Goal: Transaction & Acquisition: Purchase product/service

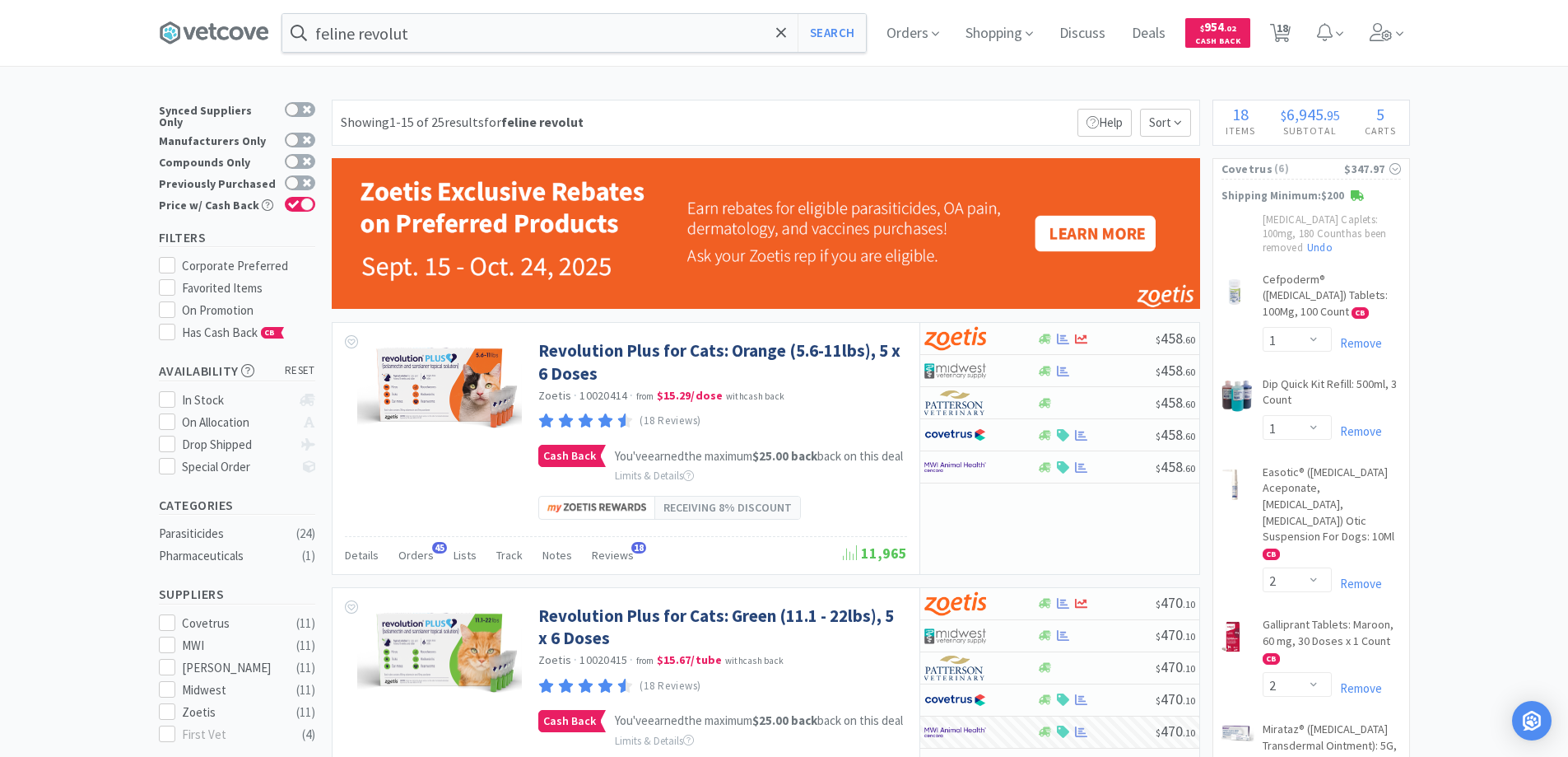
select select "1"
select select "2"
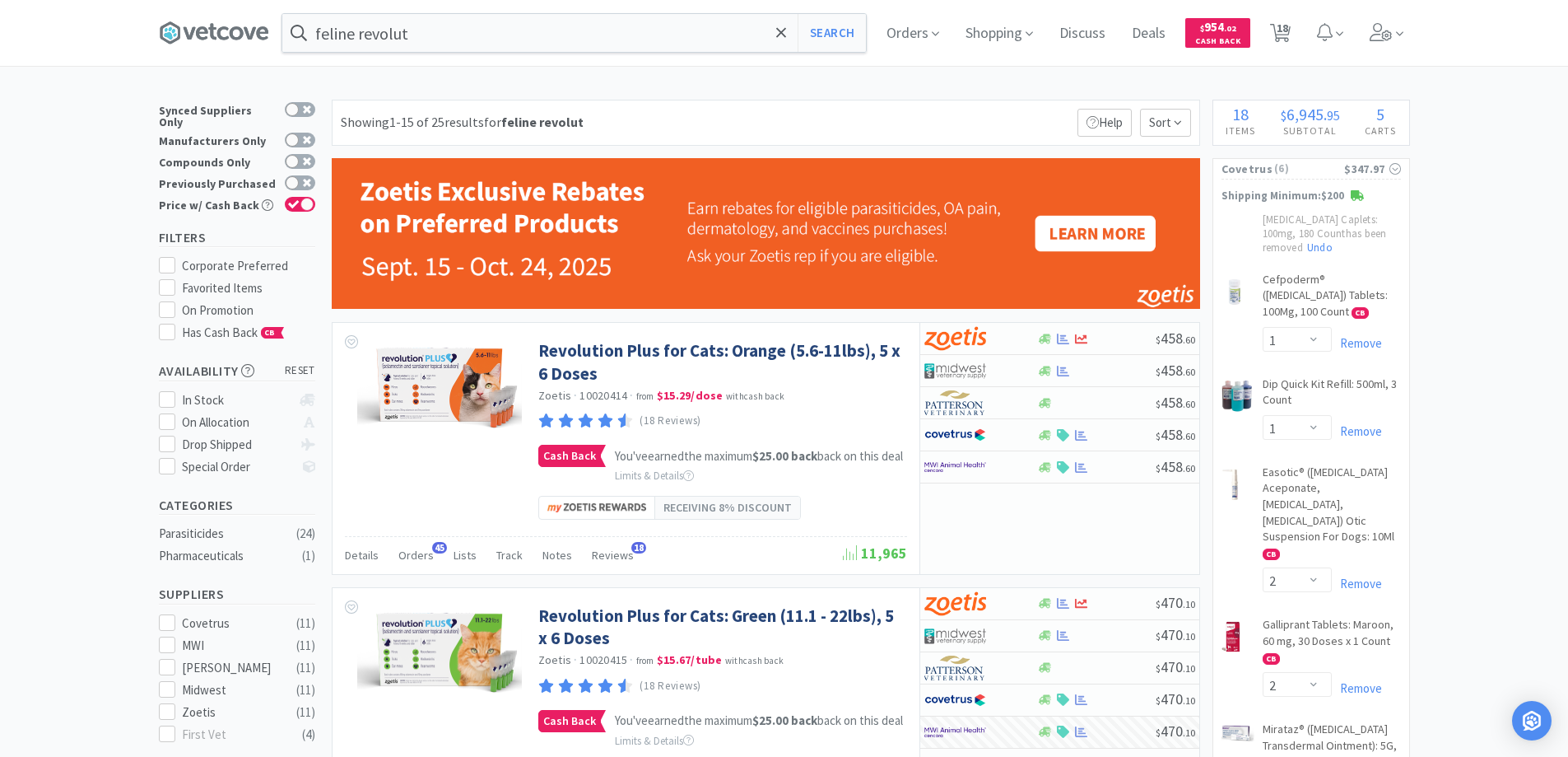
select select "3"
select select "5"
select select "1"
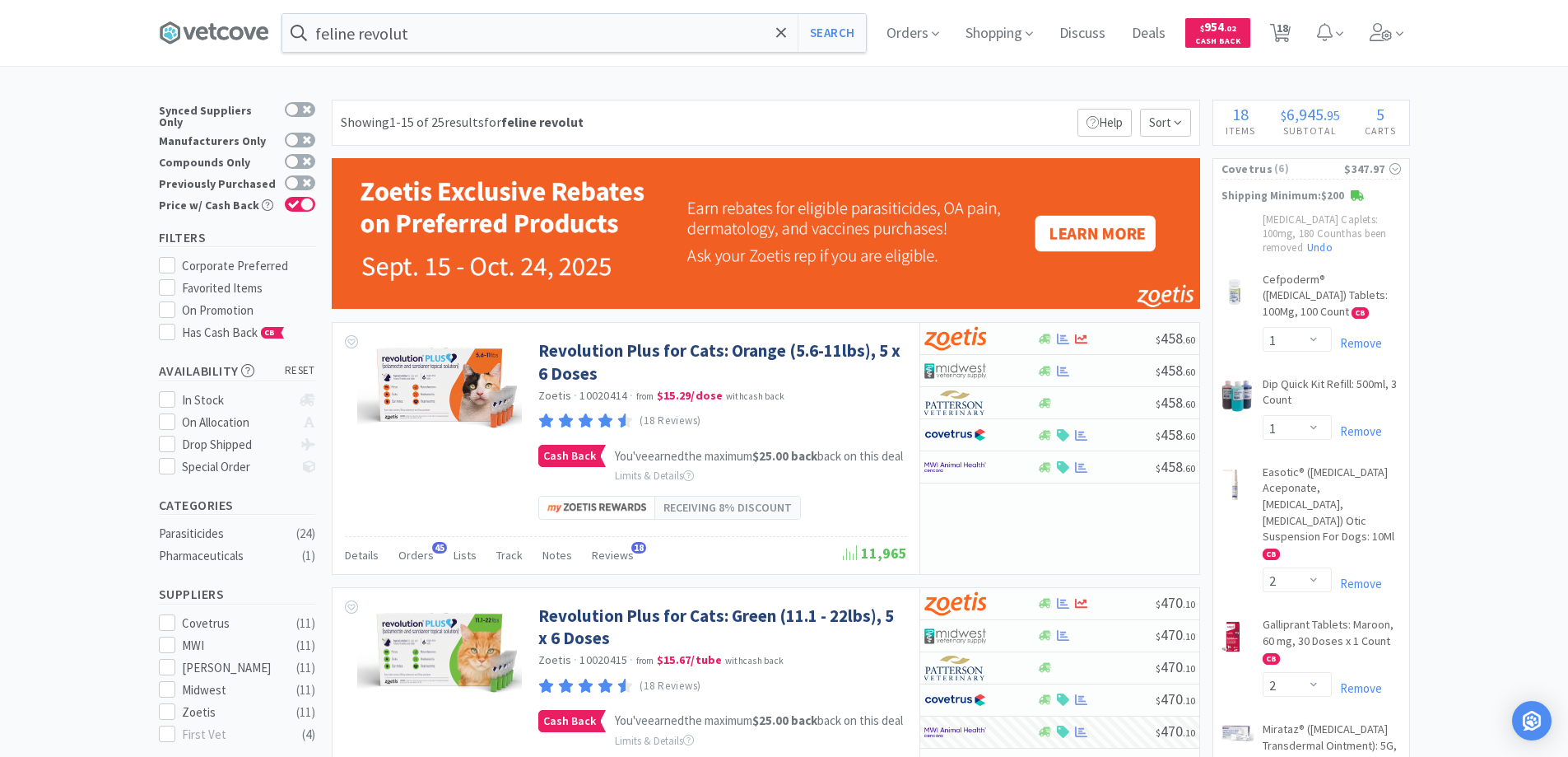
select select "1"
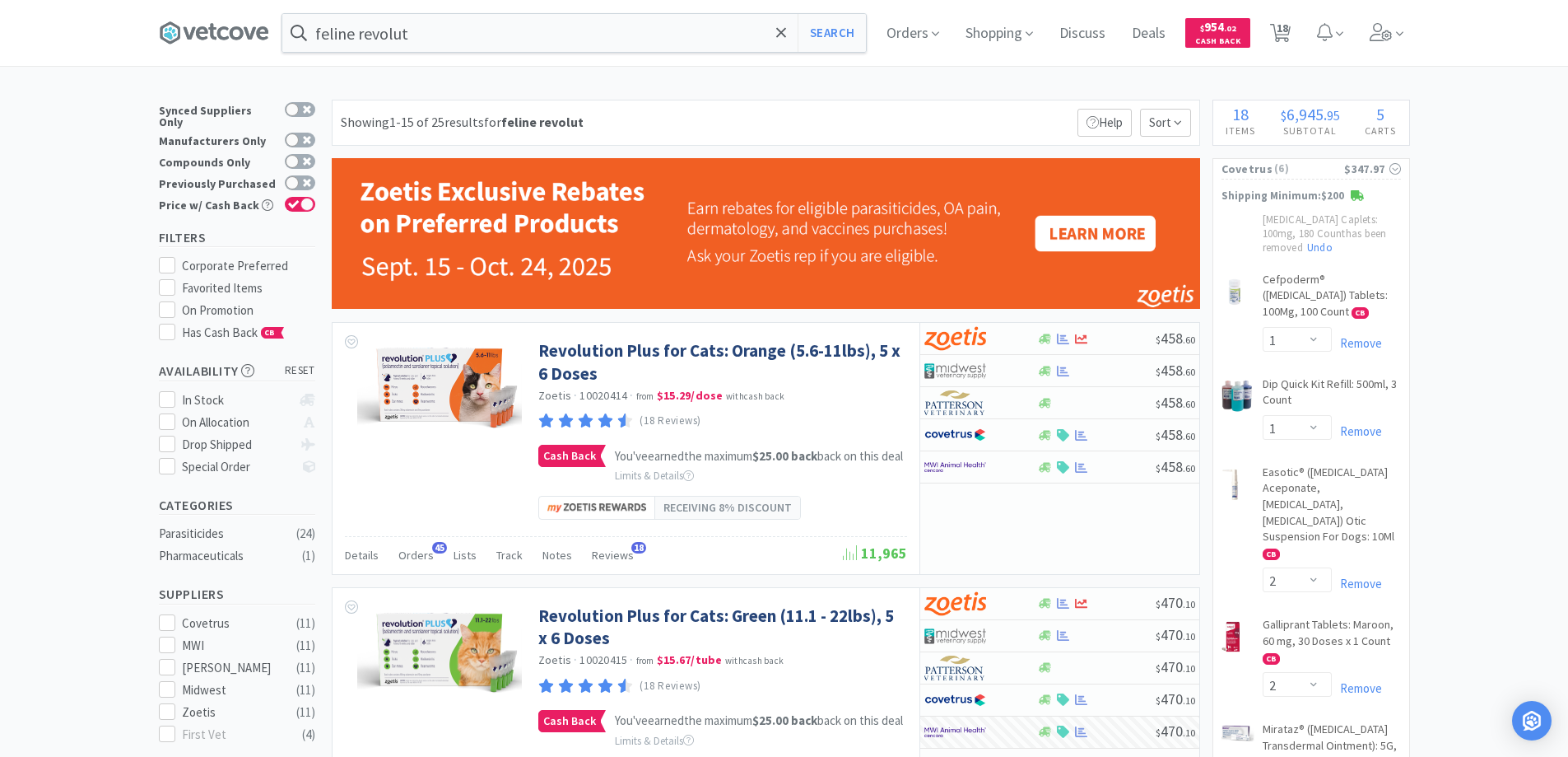
select select "3"
select select "10"
select select "1"
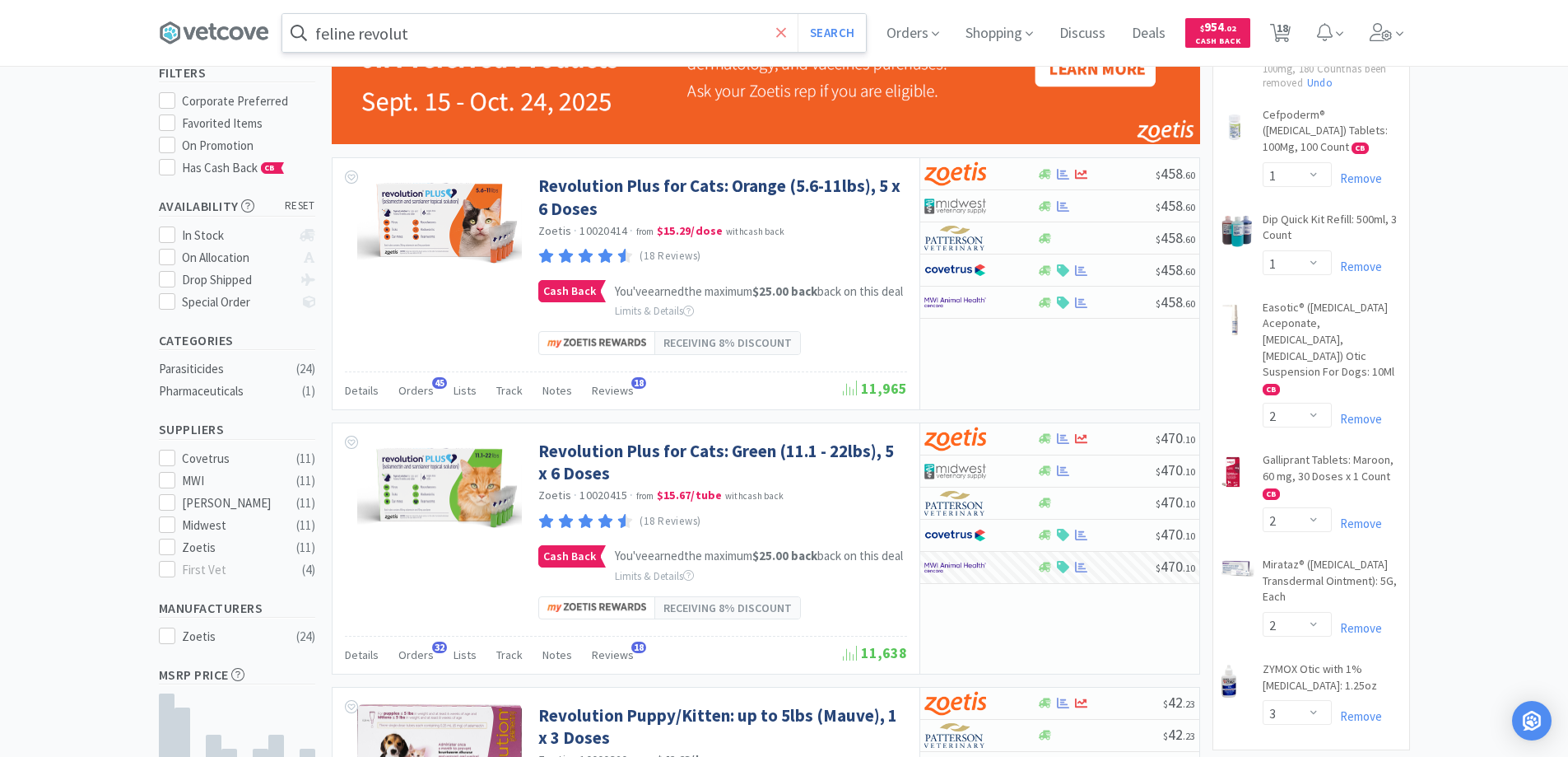
click at [786, 32] on icon at bounding box center [781, 32] width 10 height 10
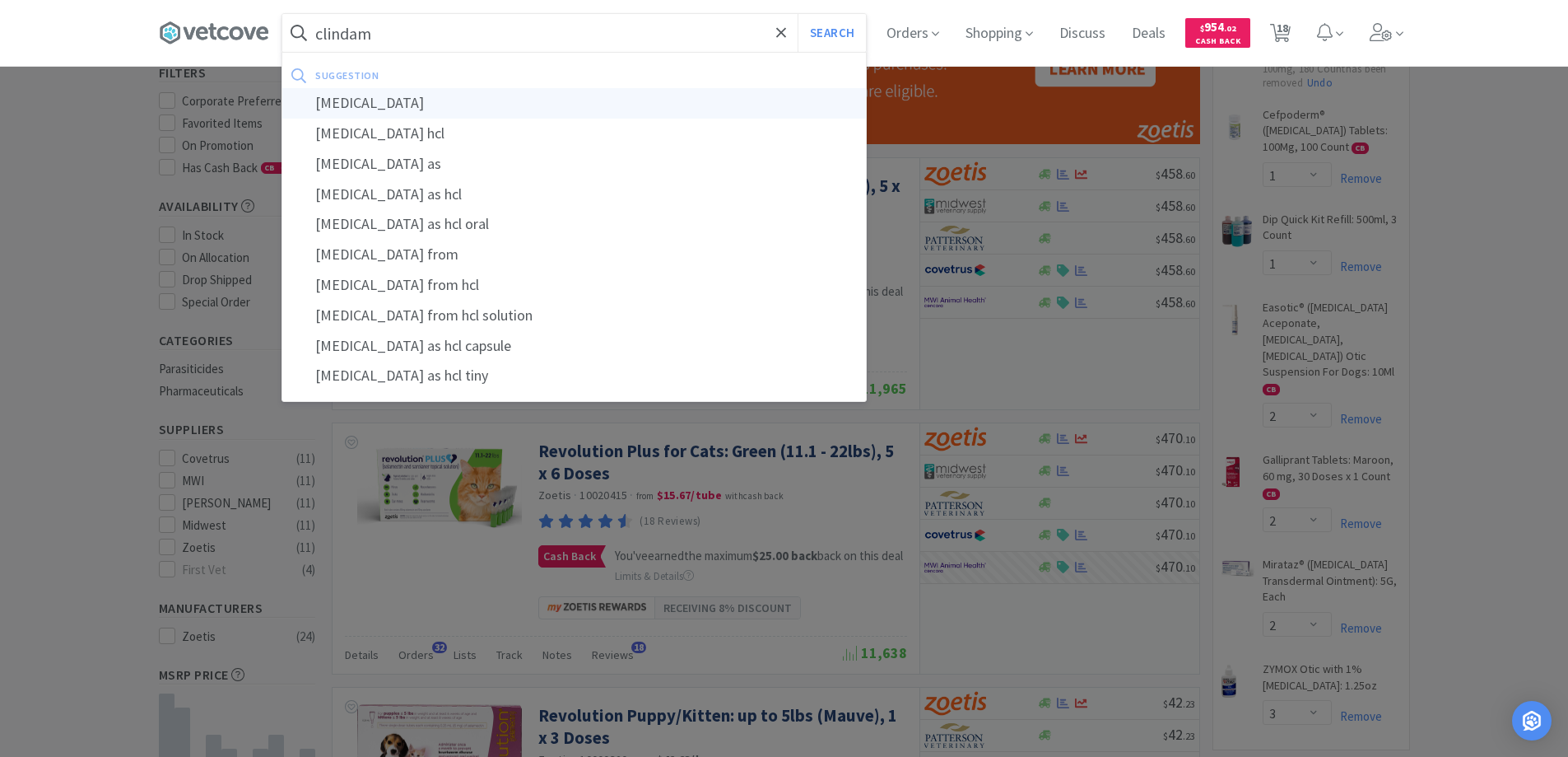
click at [357, 105] on div "[MEDICAL_DATA]" at bounding box center [574, 104] width 584 height 31
type input "[MEDICAL_DATA]"
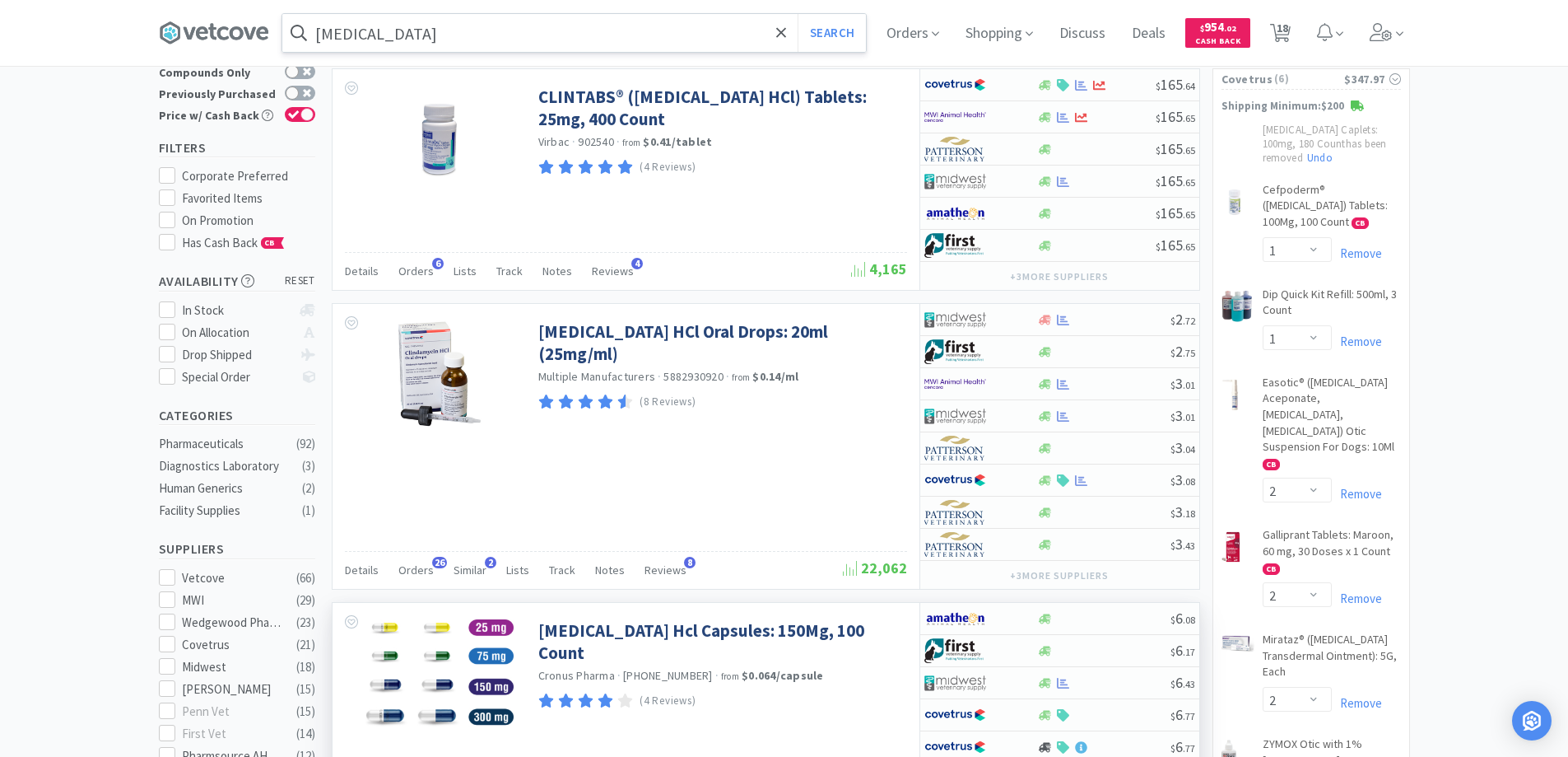
scroll to position [83, 0]
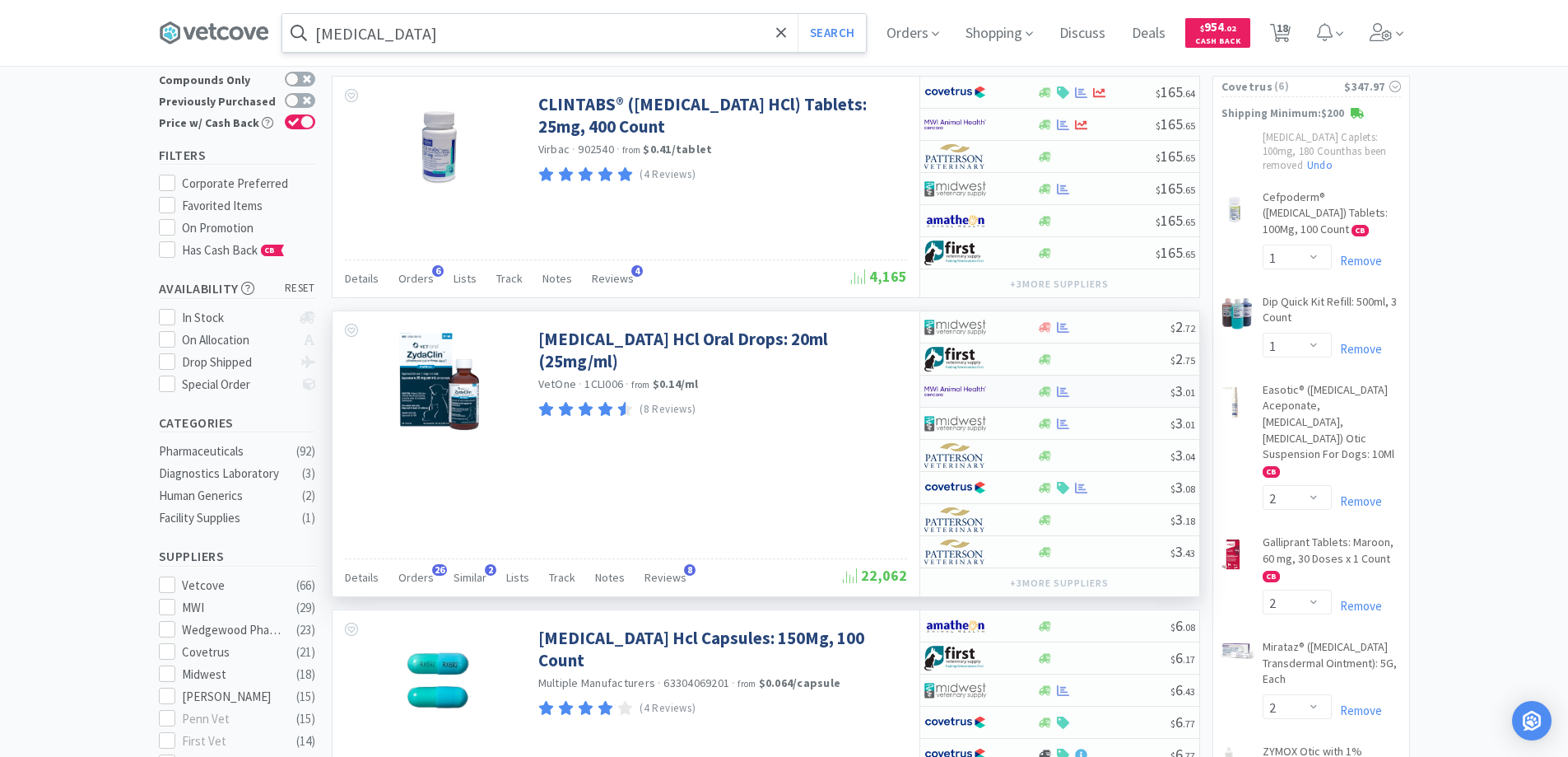
click at [1003, 392] on div at bounding box center [970, 391] width 91 height 28
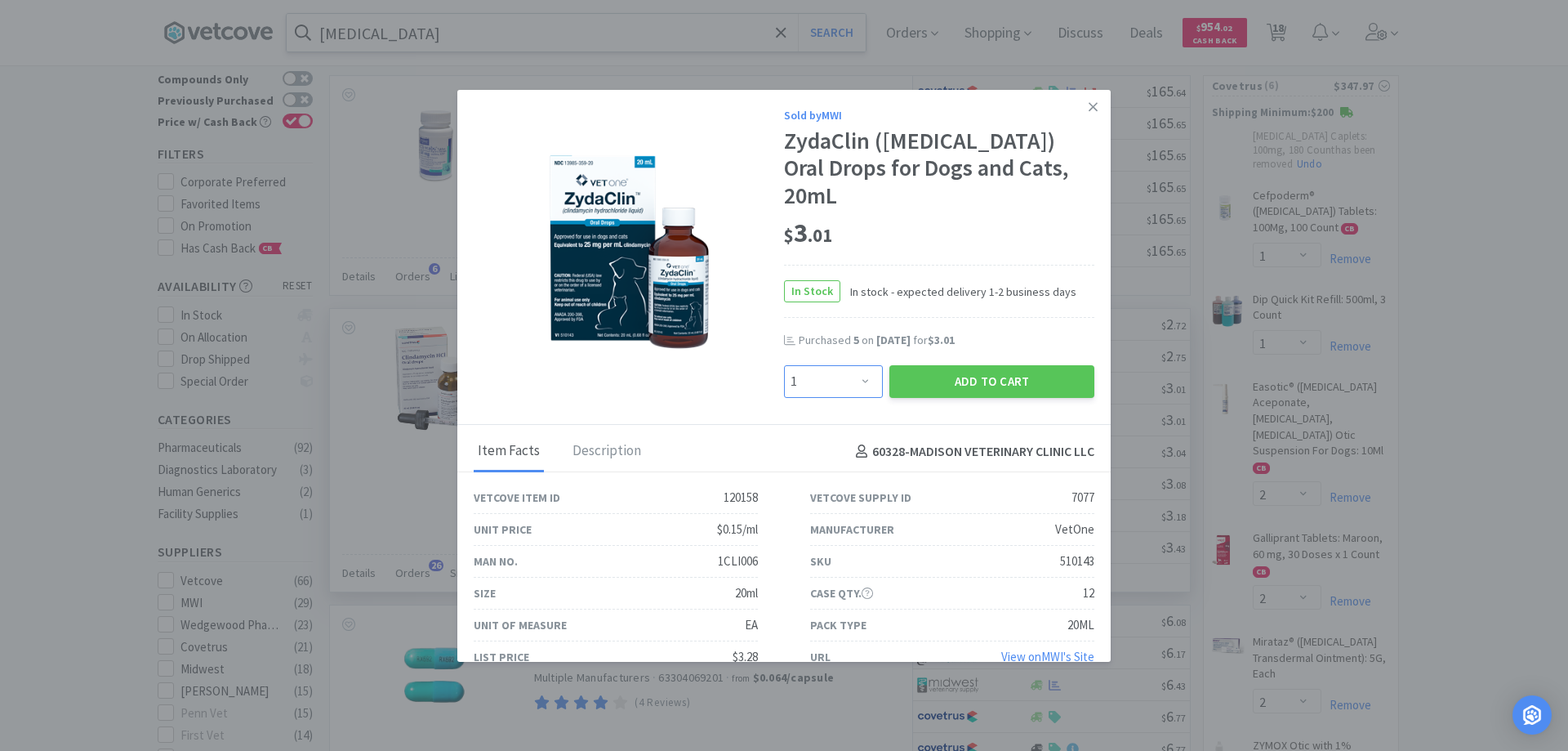
click at [853, 365] on select "Enter Quantity 1 2 3 4 5 6 7 8 9 10 11 12 13 14 15 16 17 18 19 20 Enter Quantity" at bounding box center [833, 381] width 99 height 33
select select "4"
click at [784, 365] on select "Enter Quantity 1 2 3 4 5 6 7 8 9 10 11 12 13 14 15 16 17 18 19 20 Enter Quantity" at bounding box center [833, 381] width 99 height 33
click at [966, 365] on button "Add to Cart" at bounding box center [991, 381] width 205 height 33
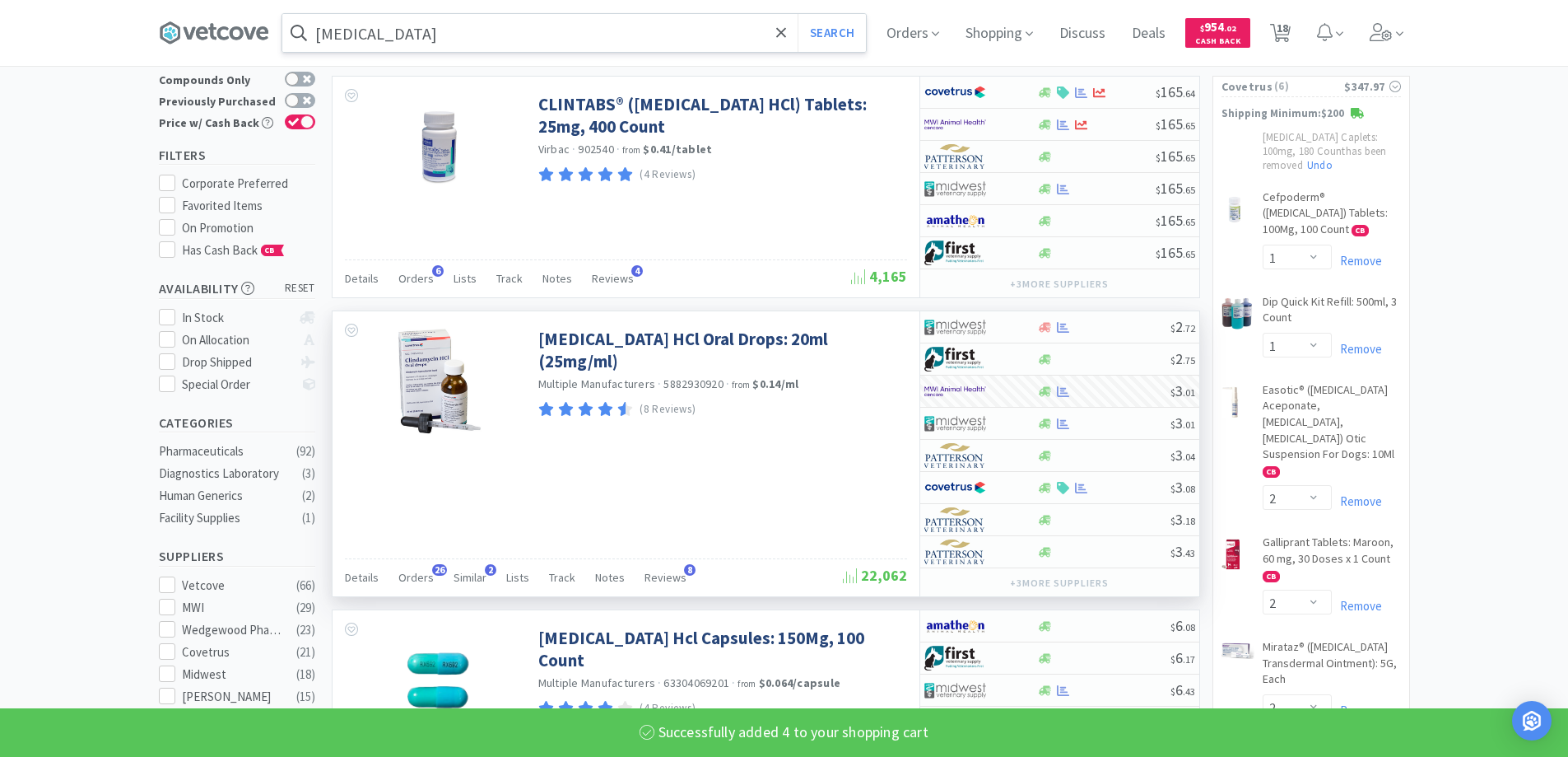
select select "5"
select select "4"
select select "1"
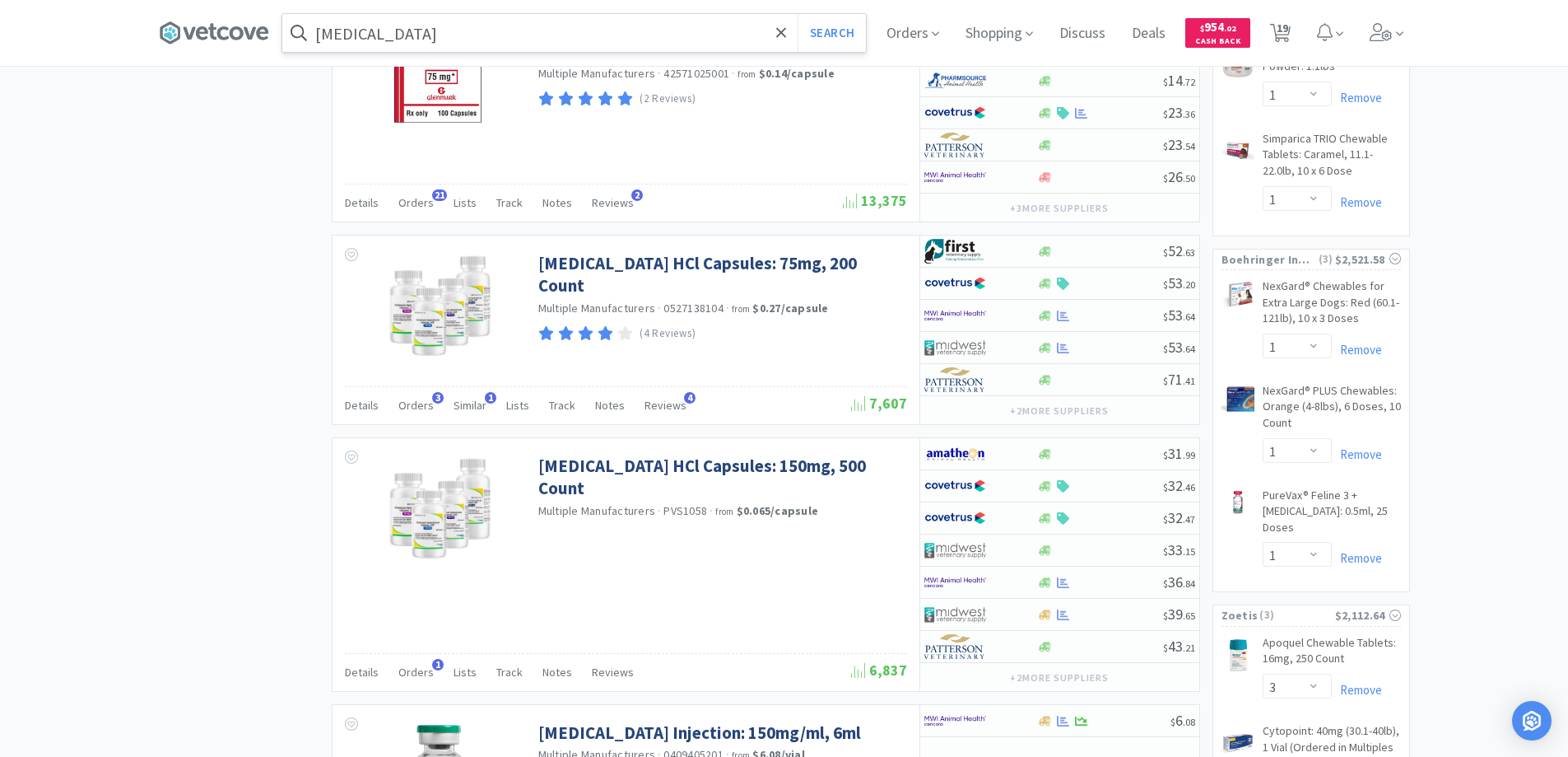
scroll to position [1730, 0]
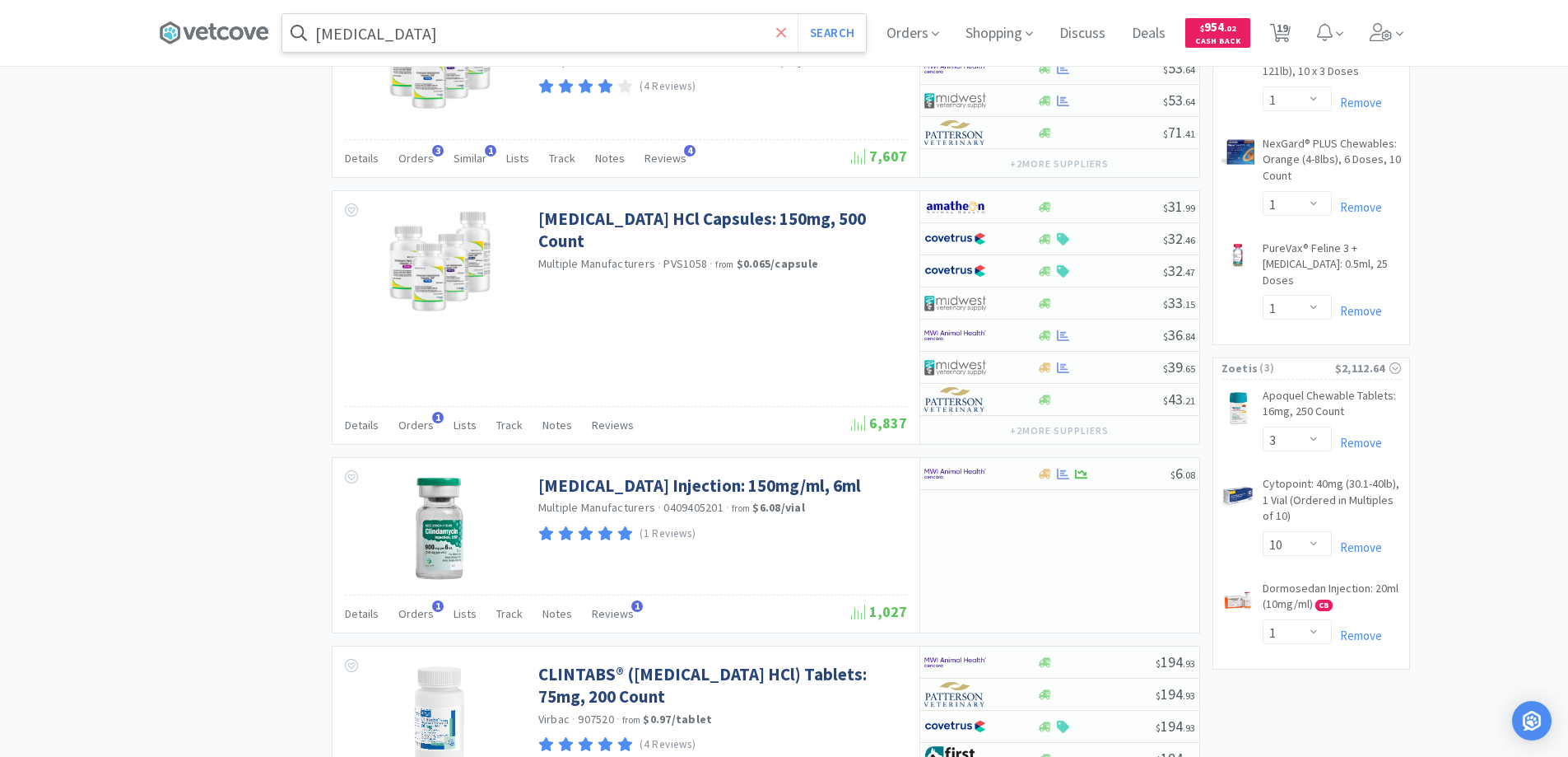
click at [787, 33] on icon at bounding box center [782, 32] width 11 height 16
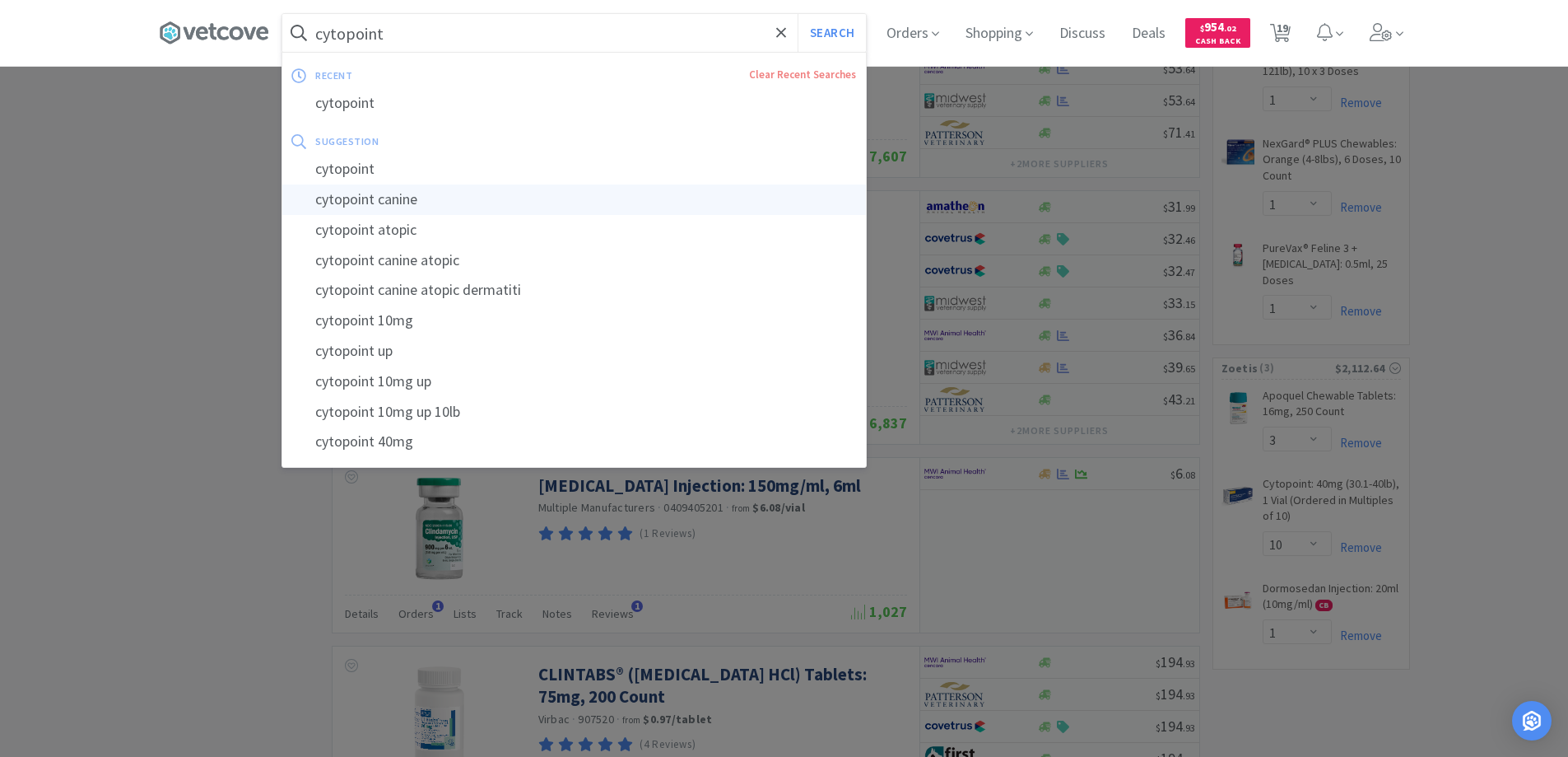
click at [364, 199] on div "cytopoint canine" at bounding box center [574, 200] width 584 height 31
type input "cytopoint canine"
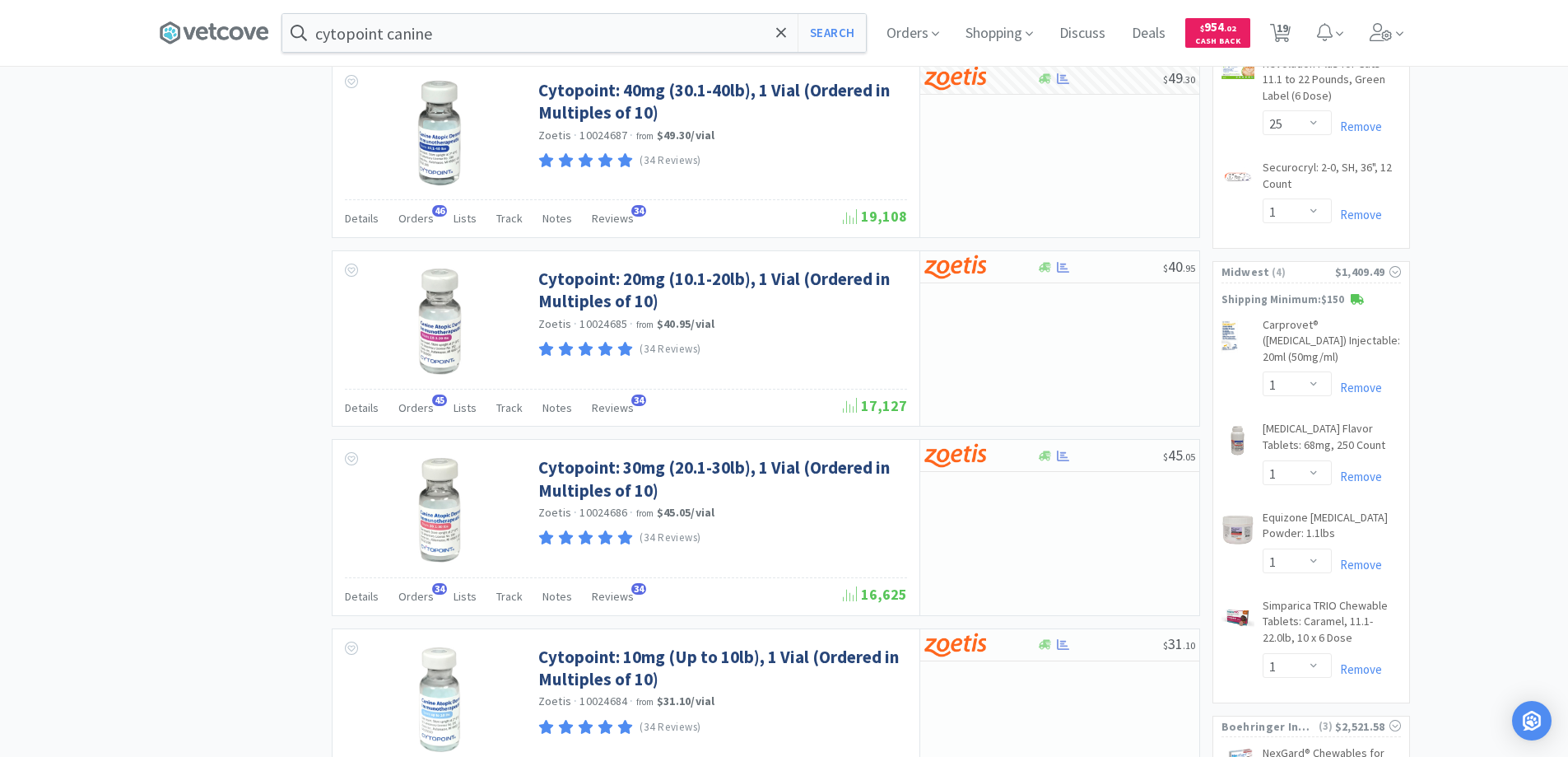
scroll to position [988, 0]
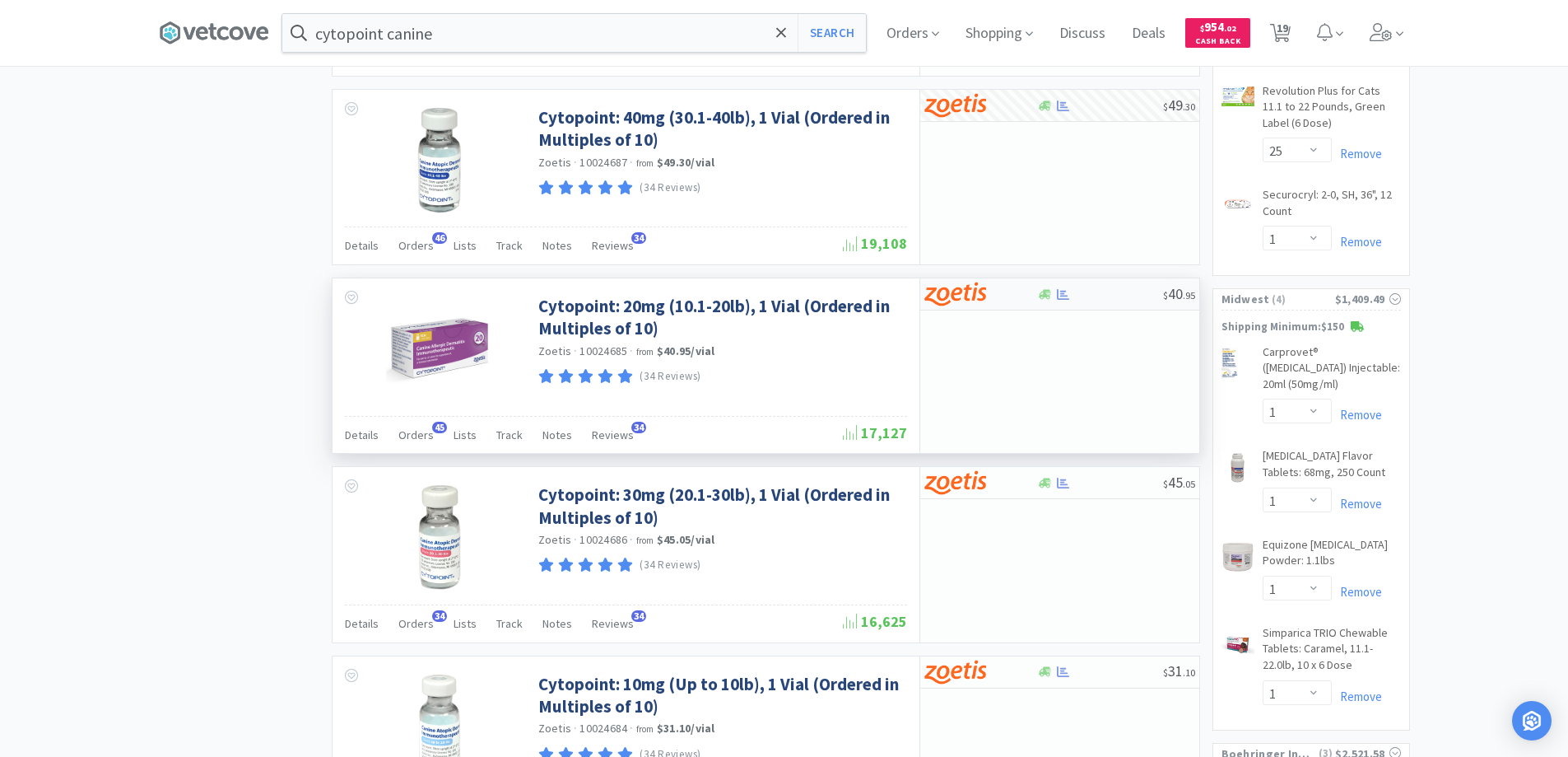
click at [1013, 293] on div at bounding box center [970, 293] width 91 height 28
select select "10"
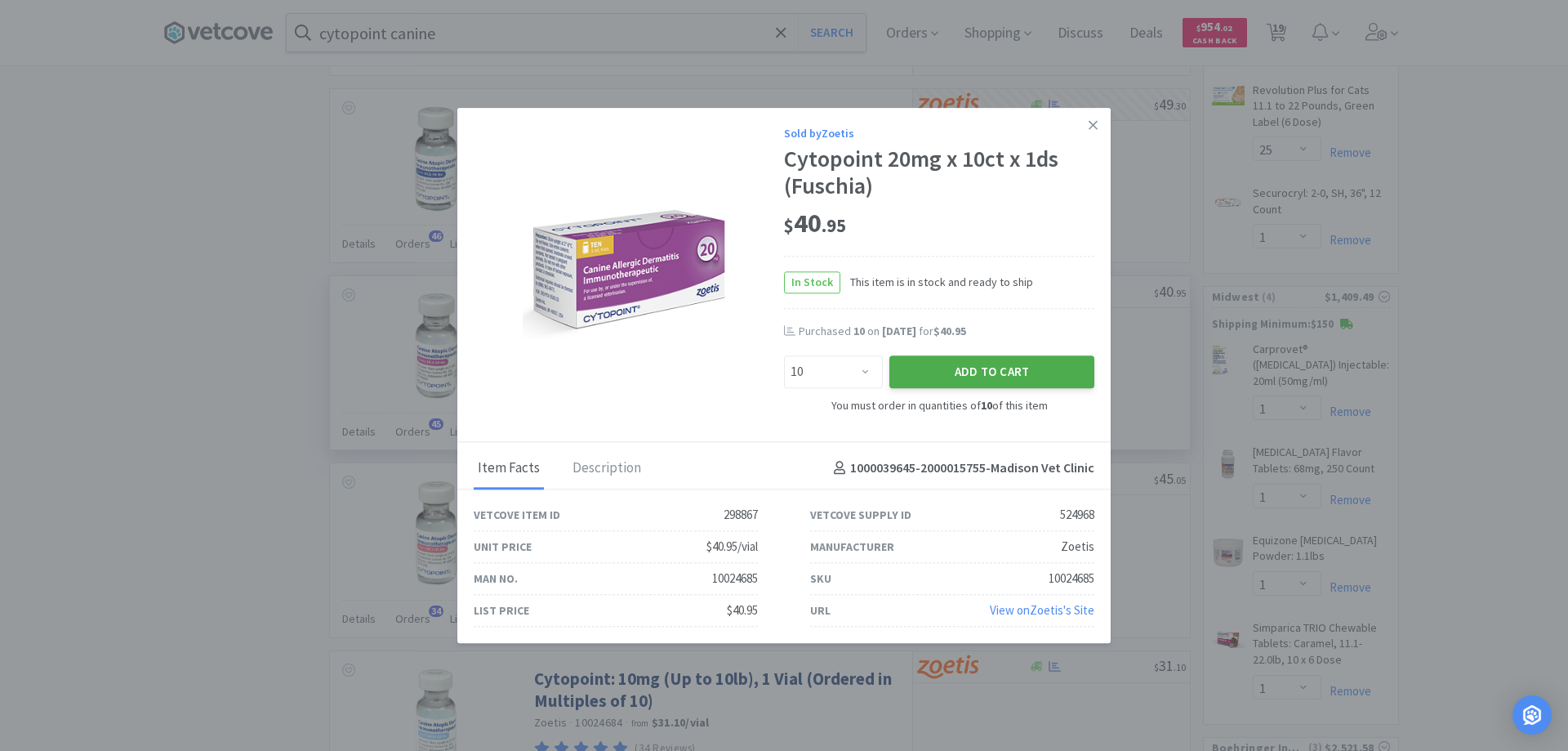
click at [965, 371] on button "Add to Cart" at bounding box center [991, 372] width 205 height 33
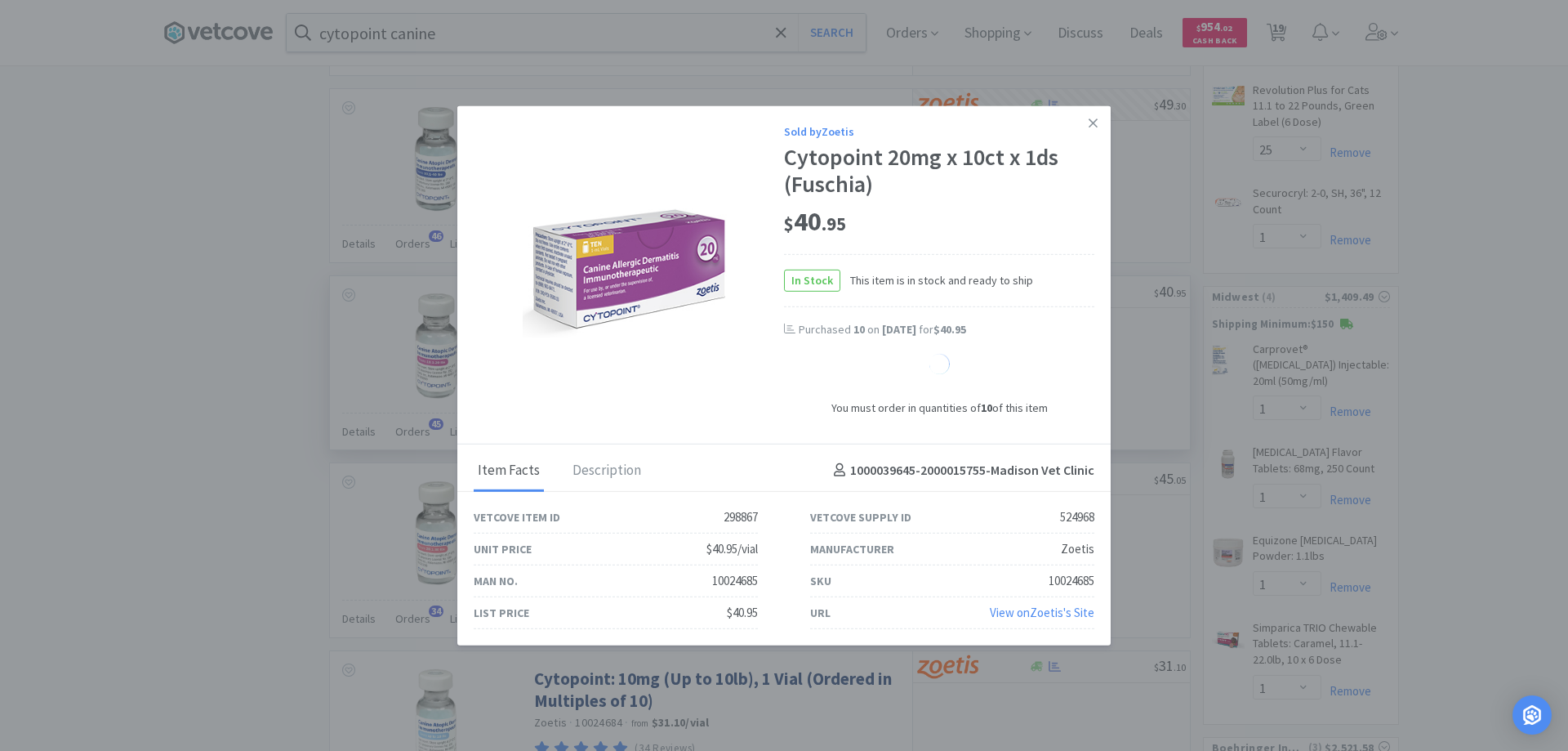
select select "10"
select select "1"
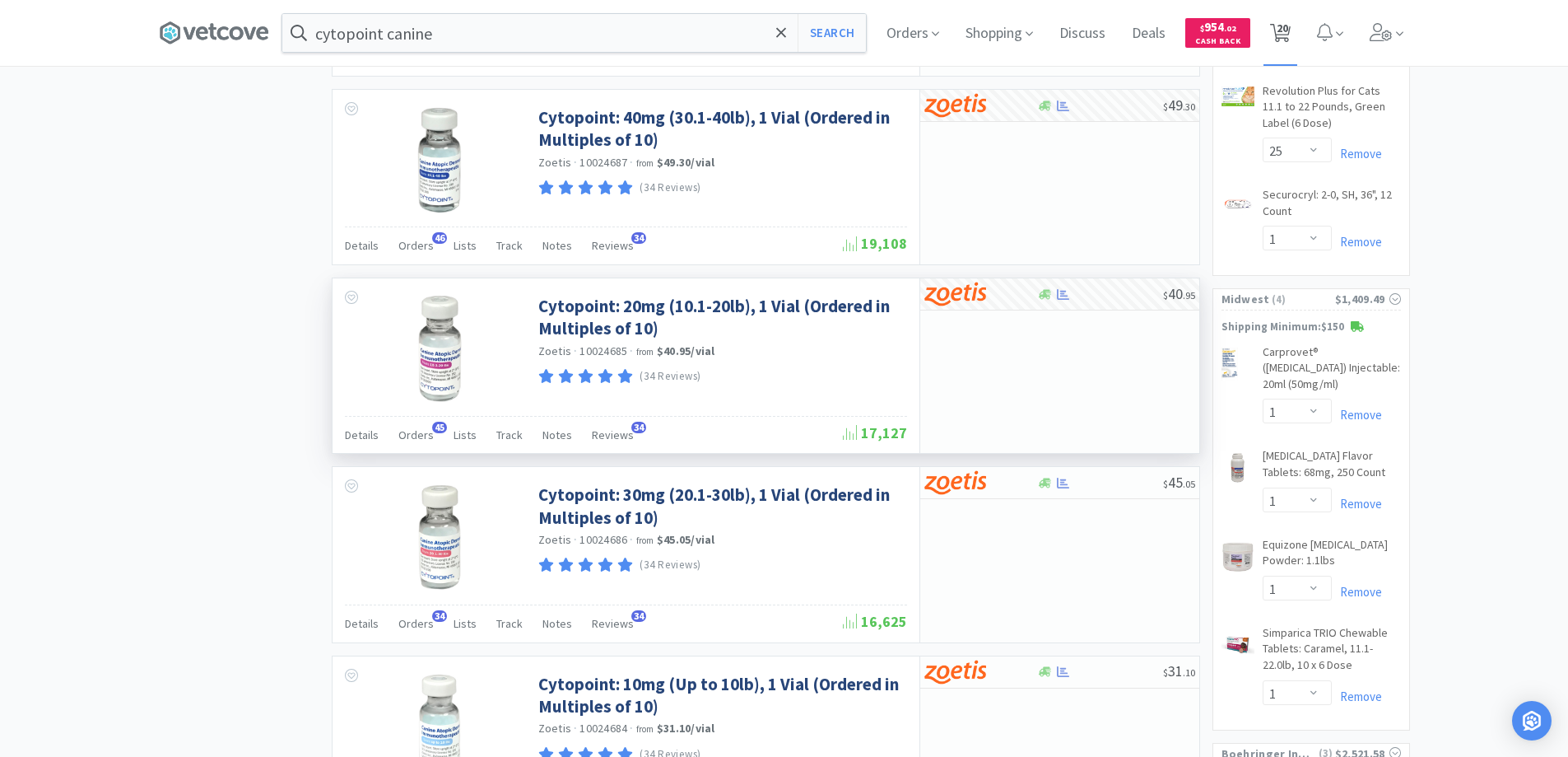
click at [1288, 34] on span "20" at bounding box center [1282, 28] width 12 height 66
select select "1"
select select "3"
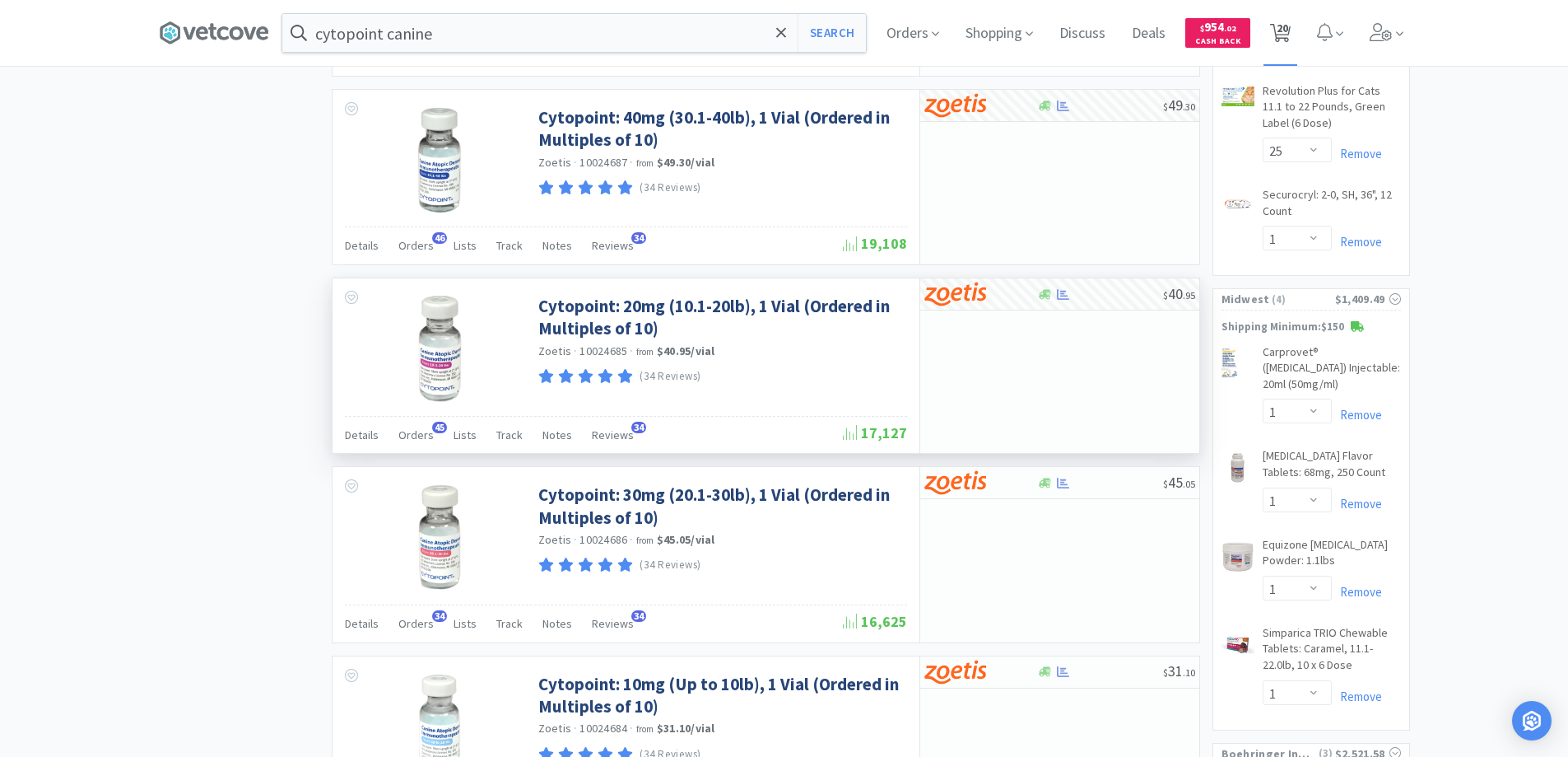
select select "10"
select select "1"
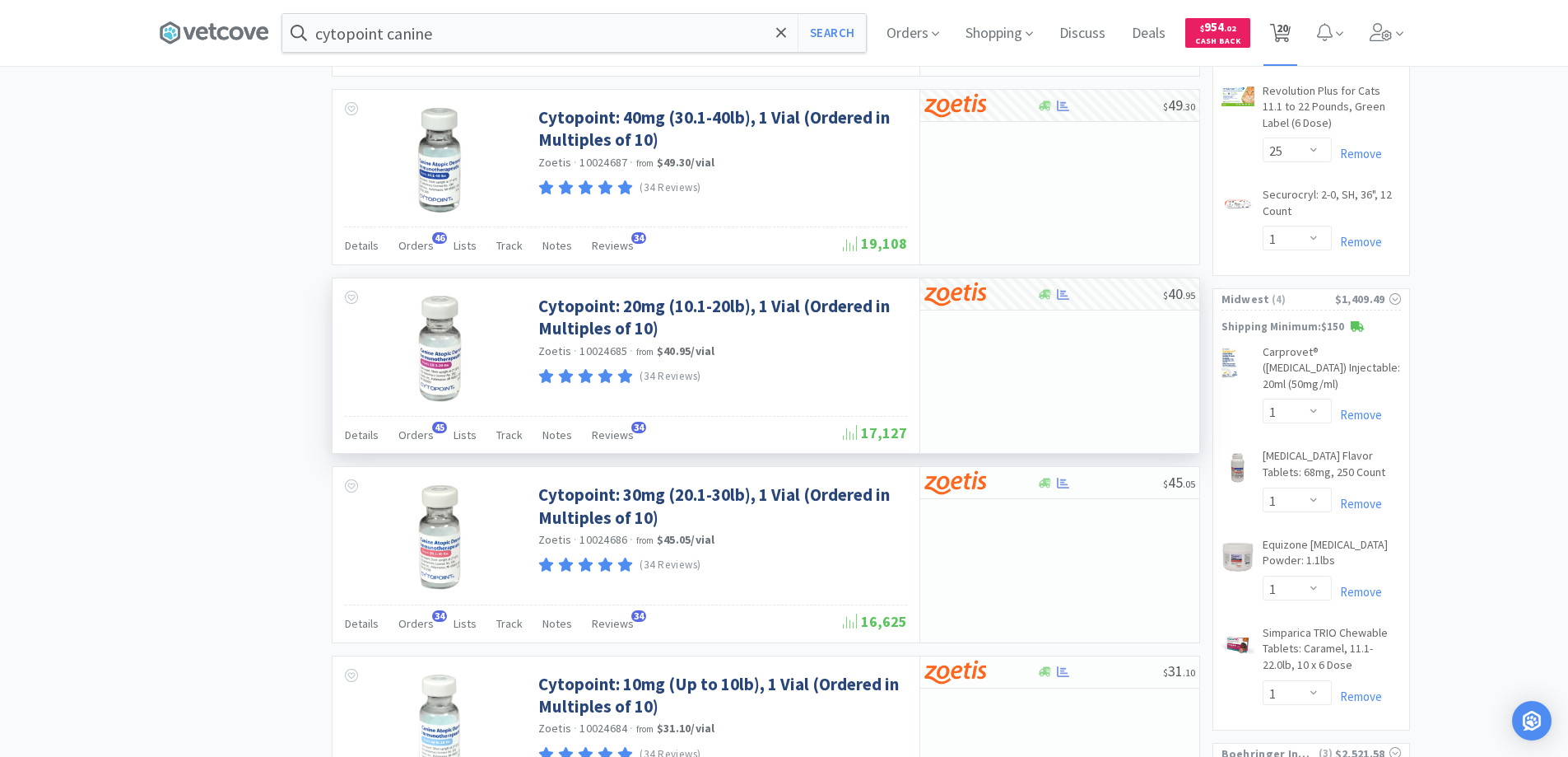
select select "2"
select select "3"
select select "4"
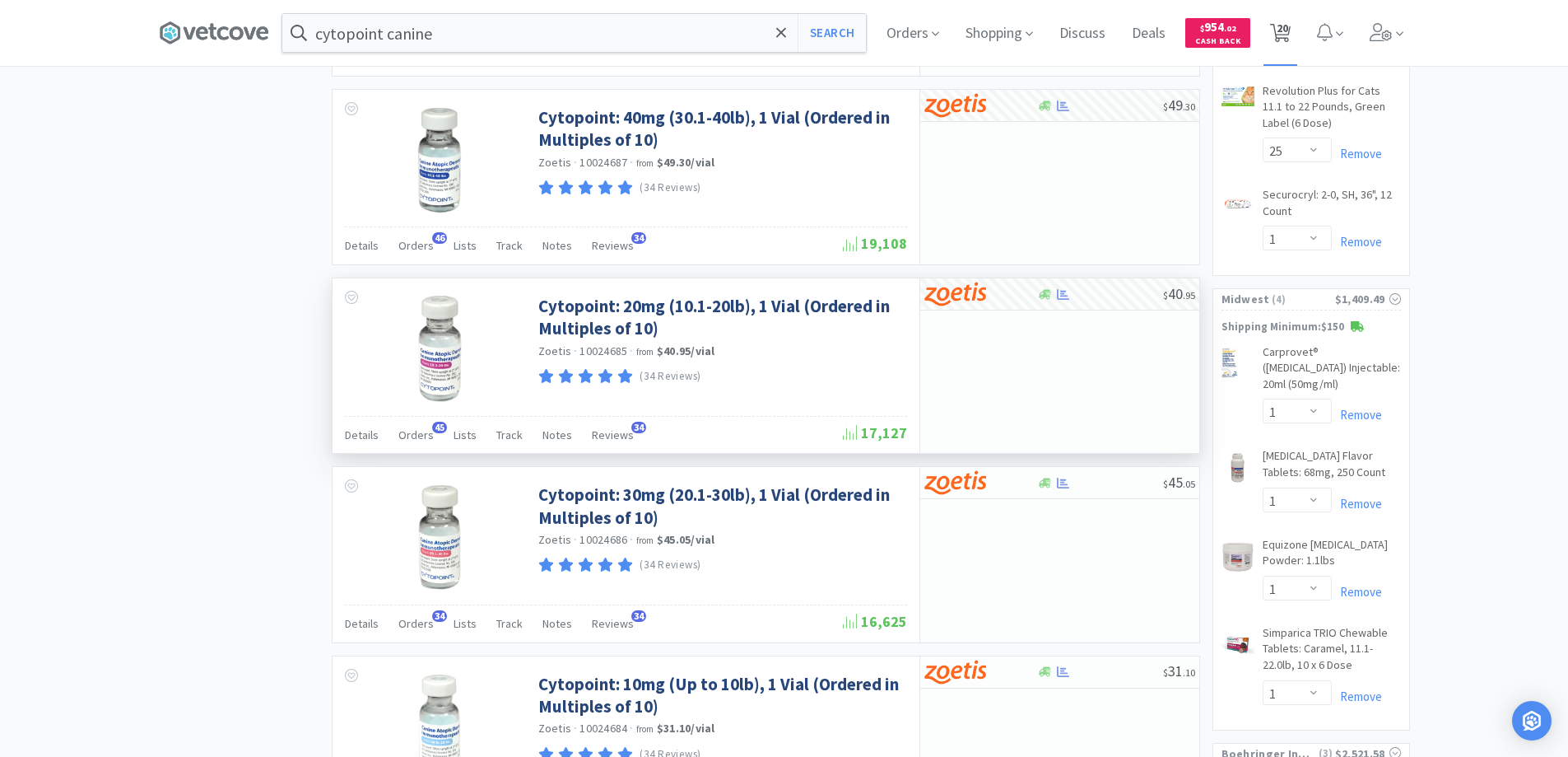
select select "5"
select select "1"
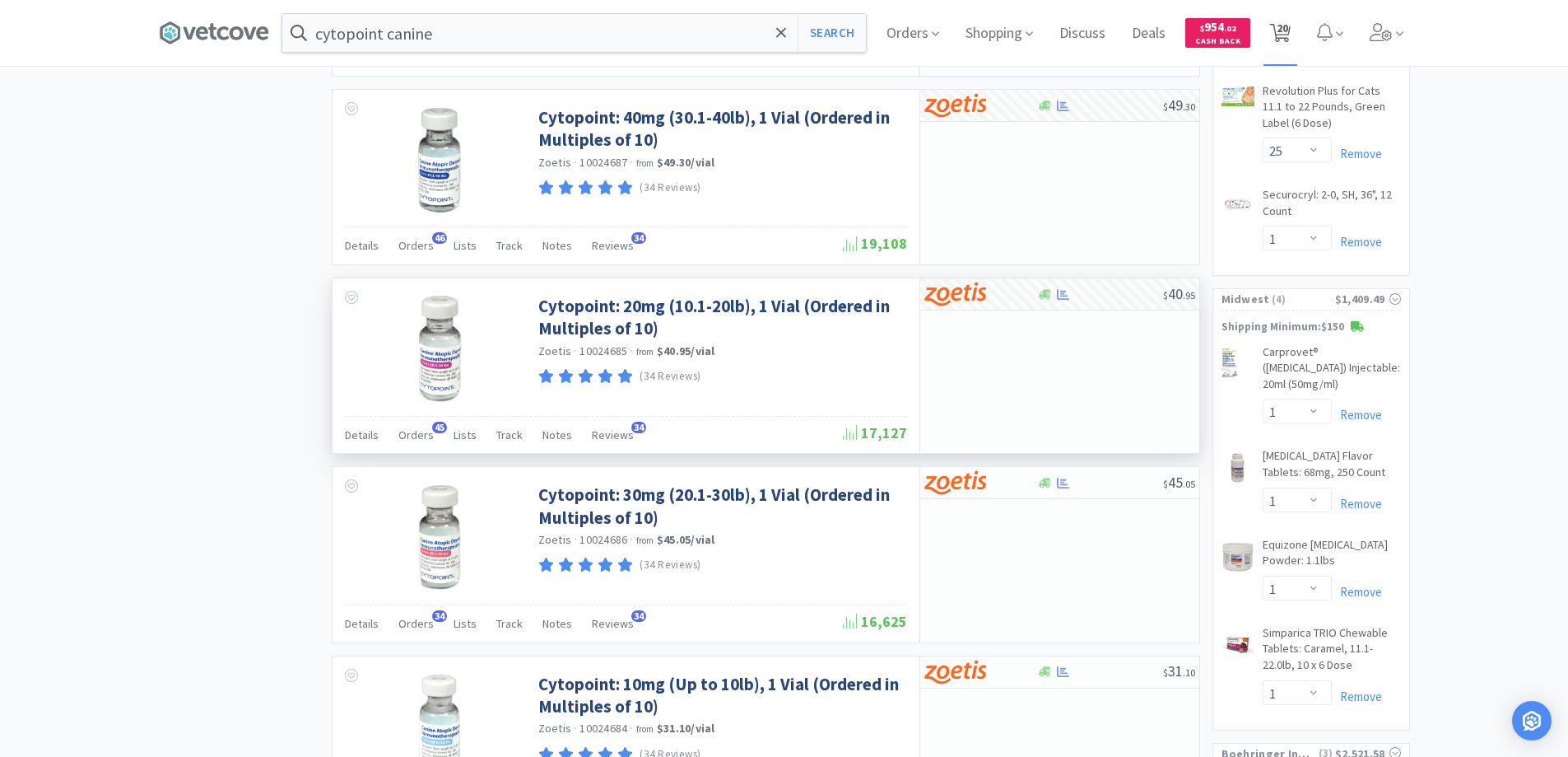
select select "1"
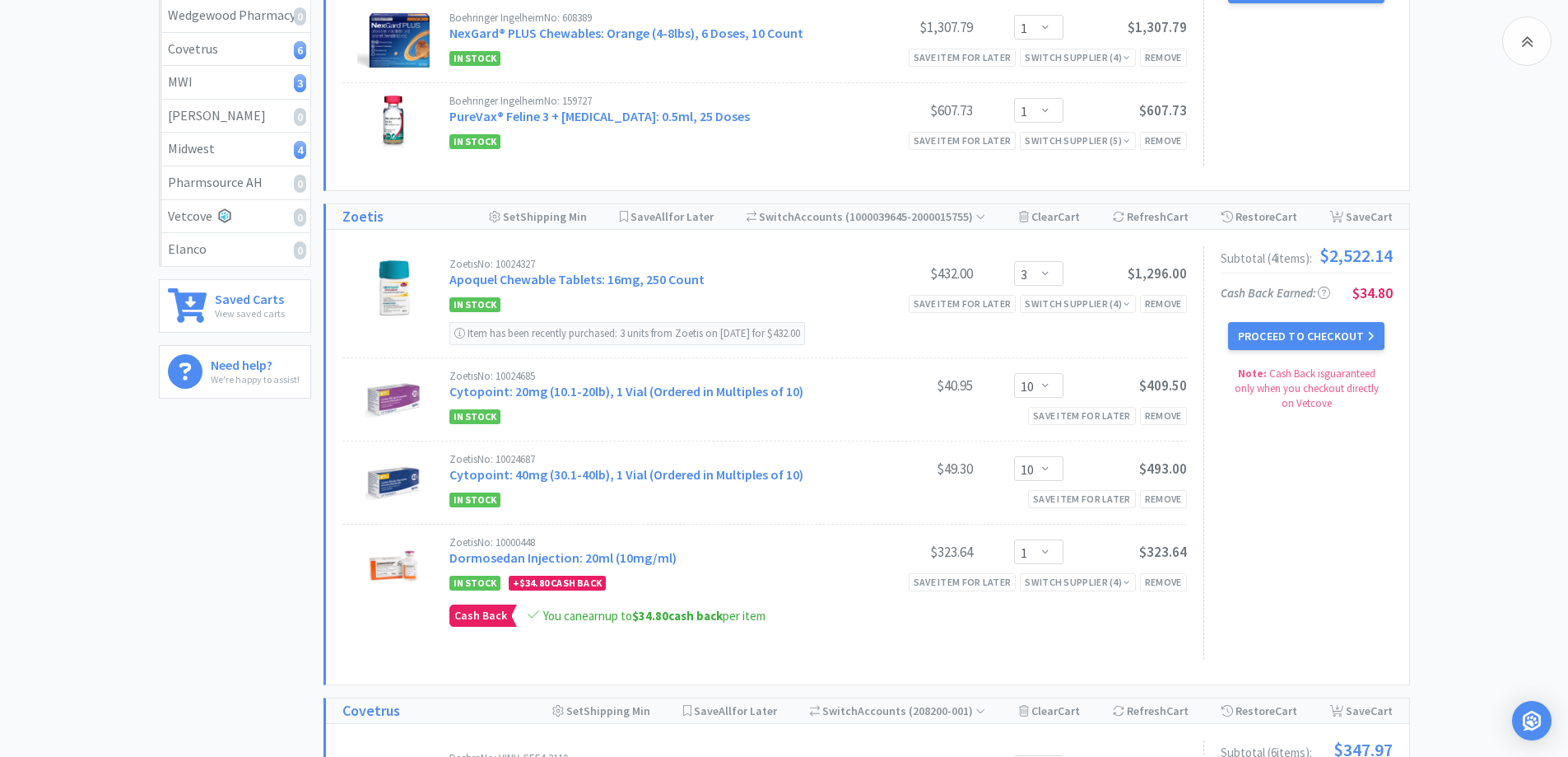
scroll to position [329, 0]
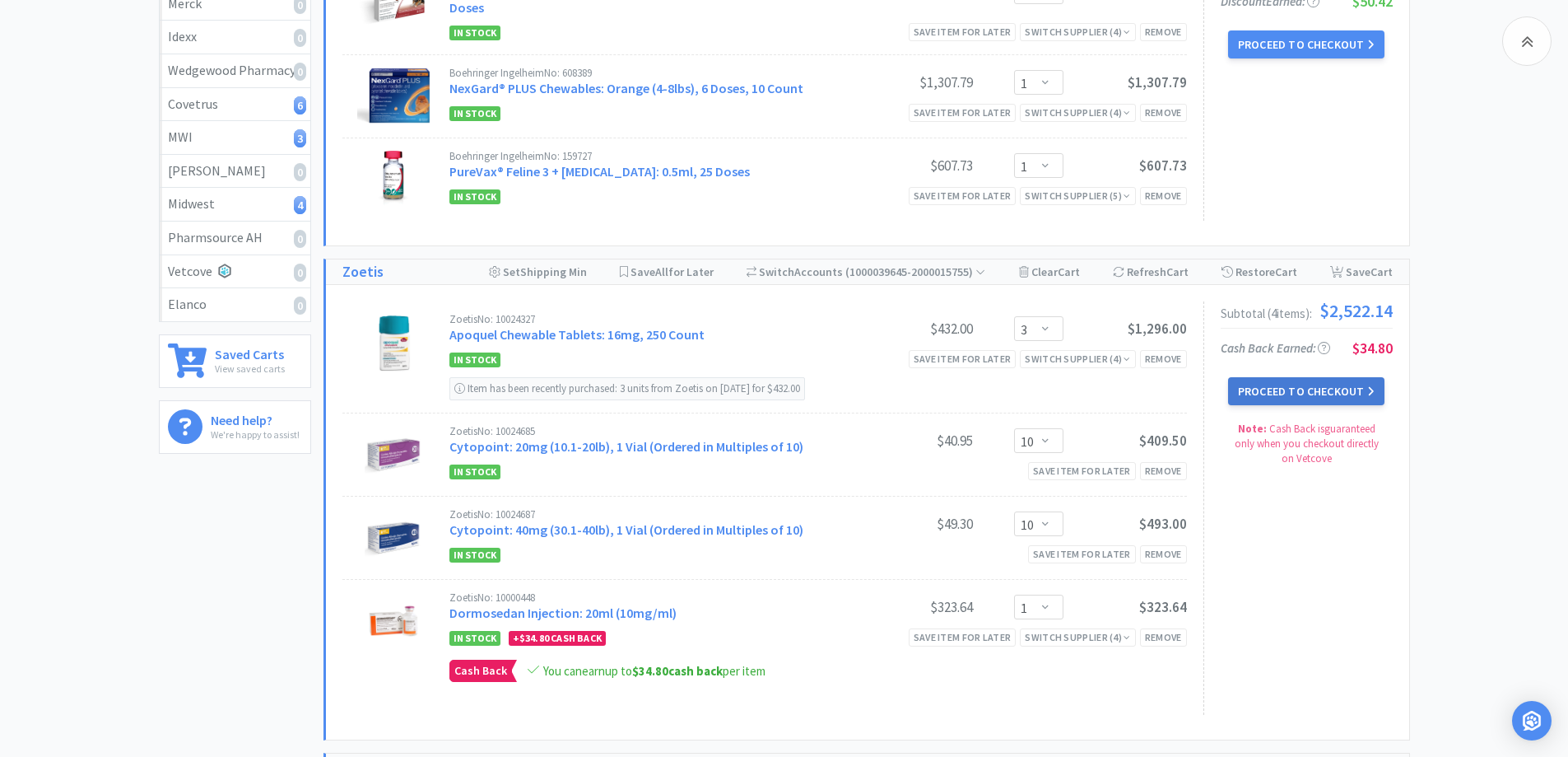
click at [1269, 388] on button "Proceed to Checkout" at bounding box center [1306, 391] width 157 height 28
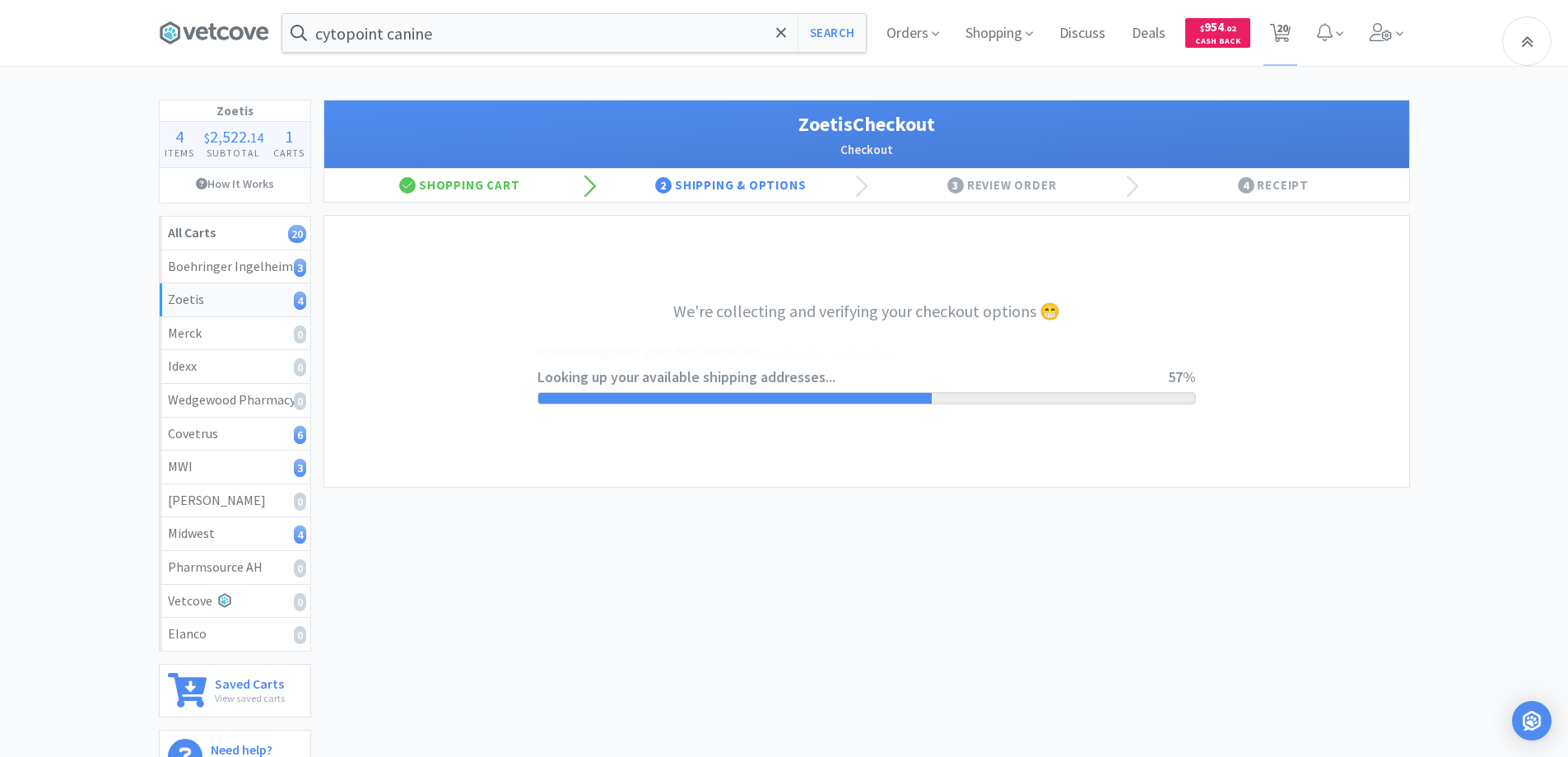
select select "invoice"
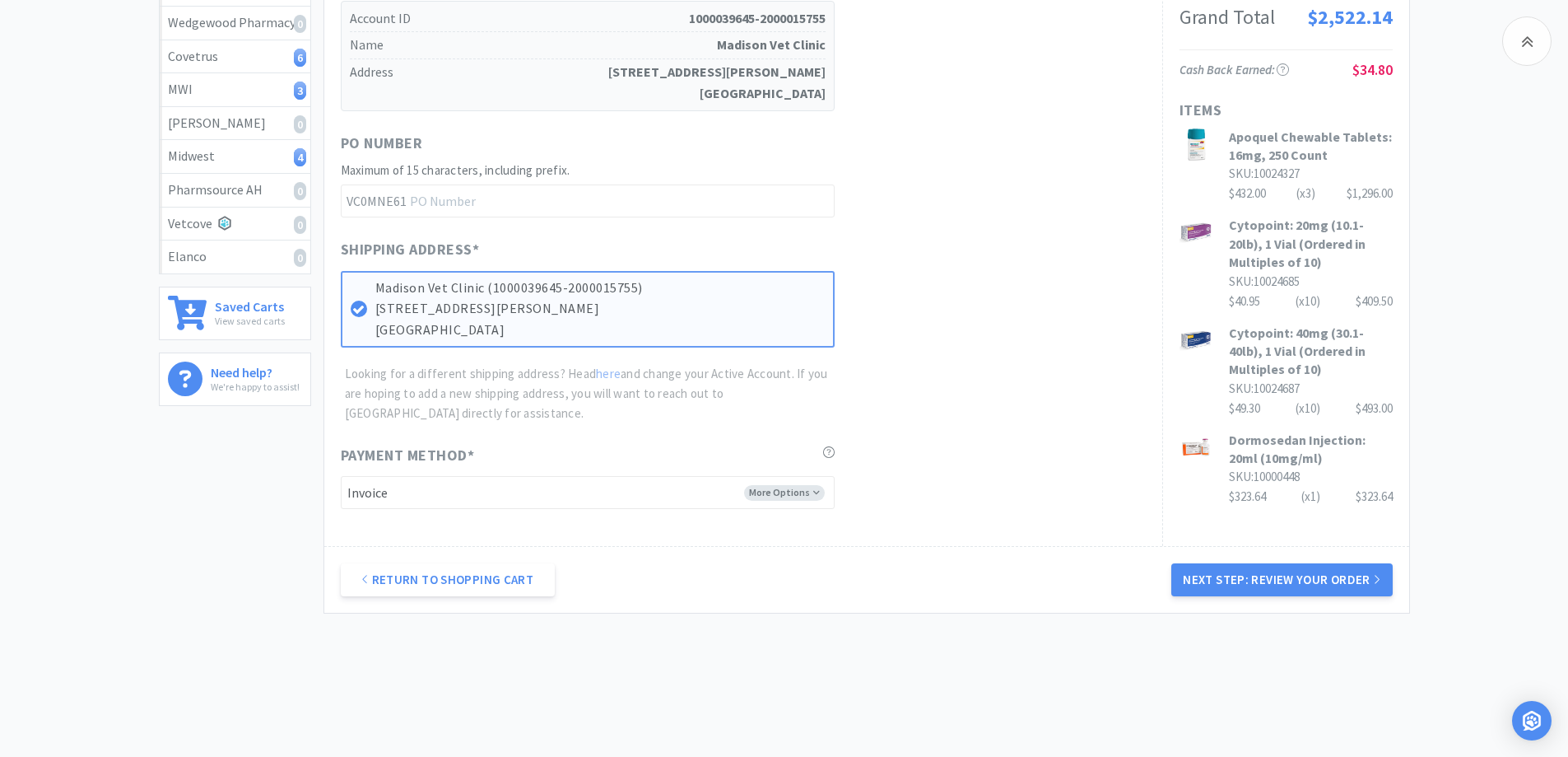
scroll to position [402, 0]
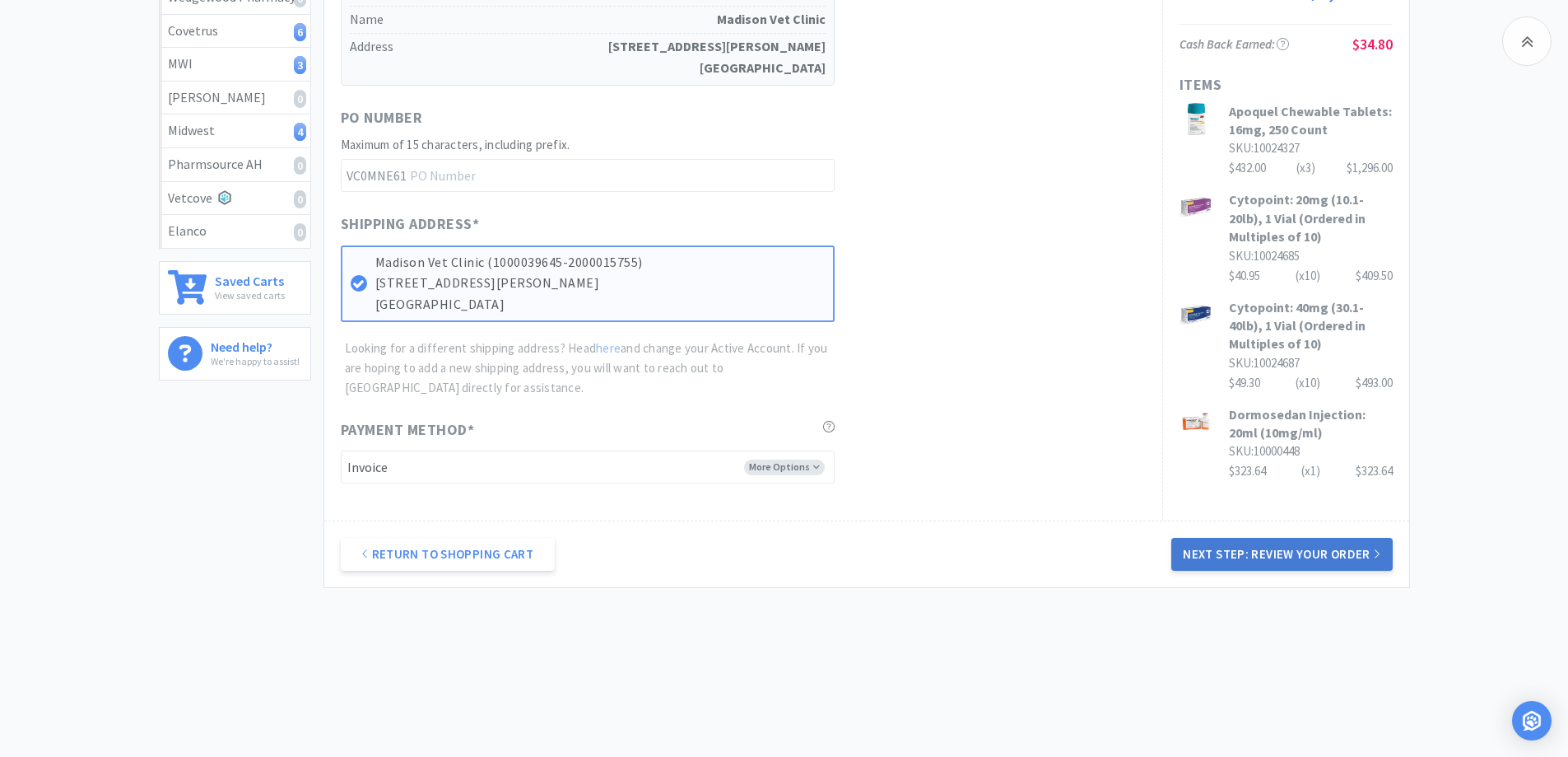
click at [1279, 552] on button "Next Step: Review Your Order" at bounding box center [1281, 554] width 220 height 33
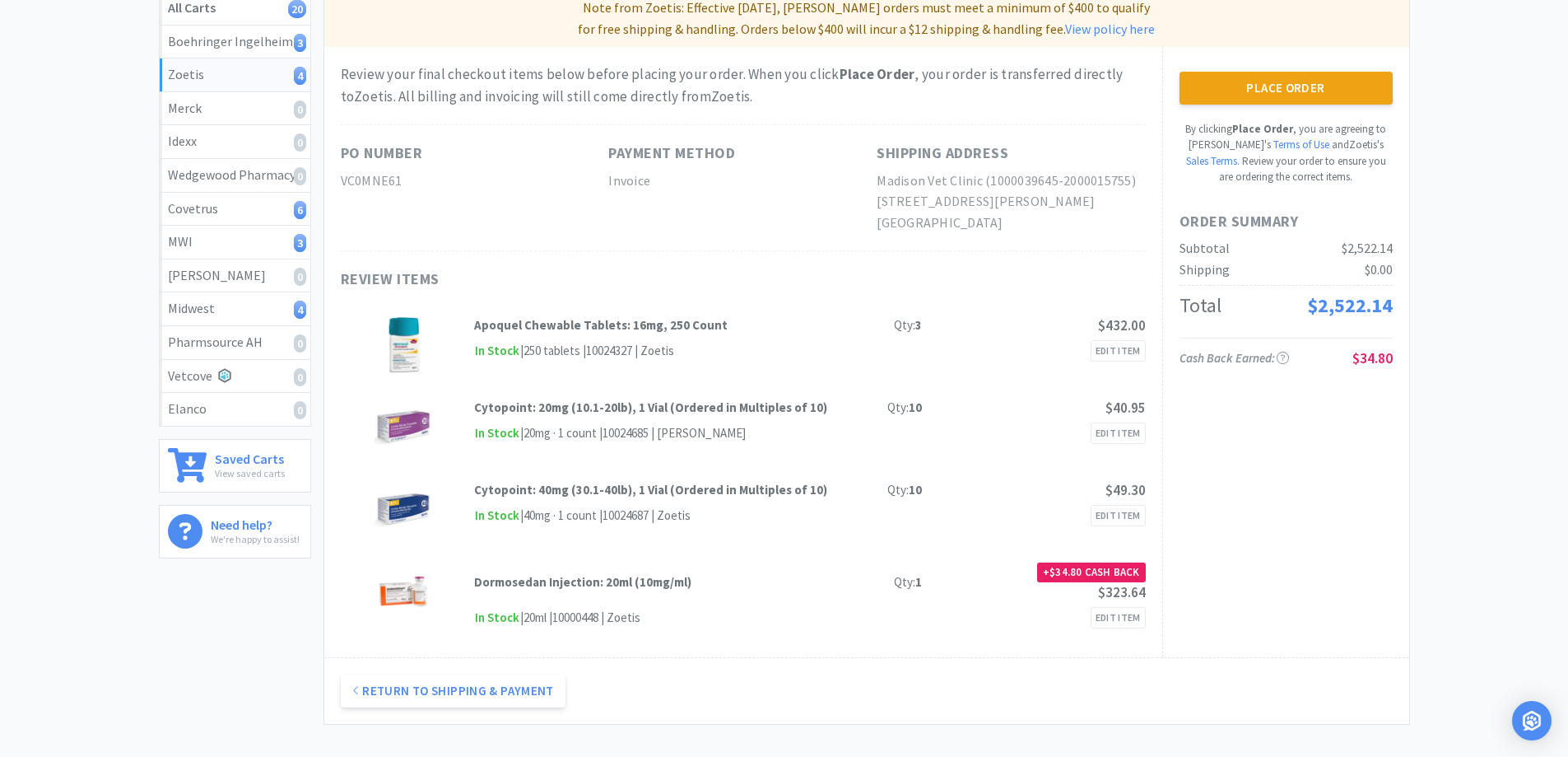
scroll to position [248, 0]
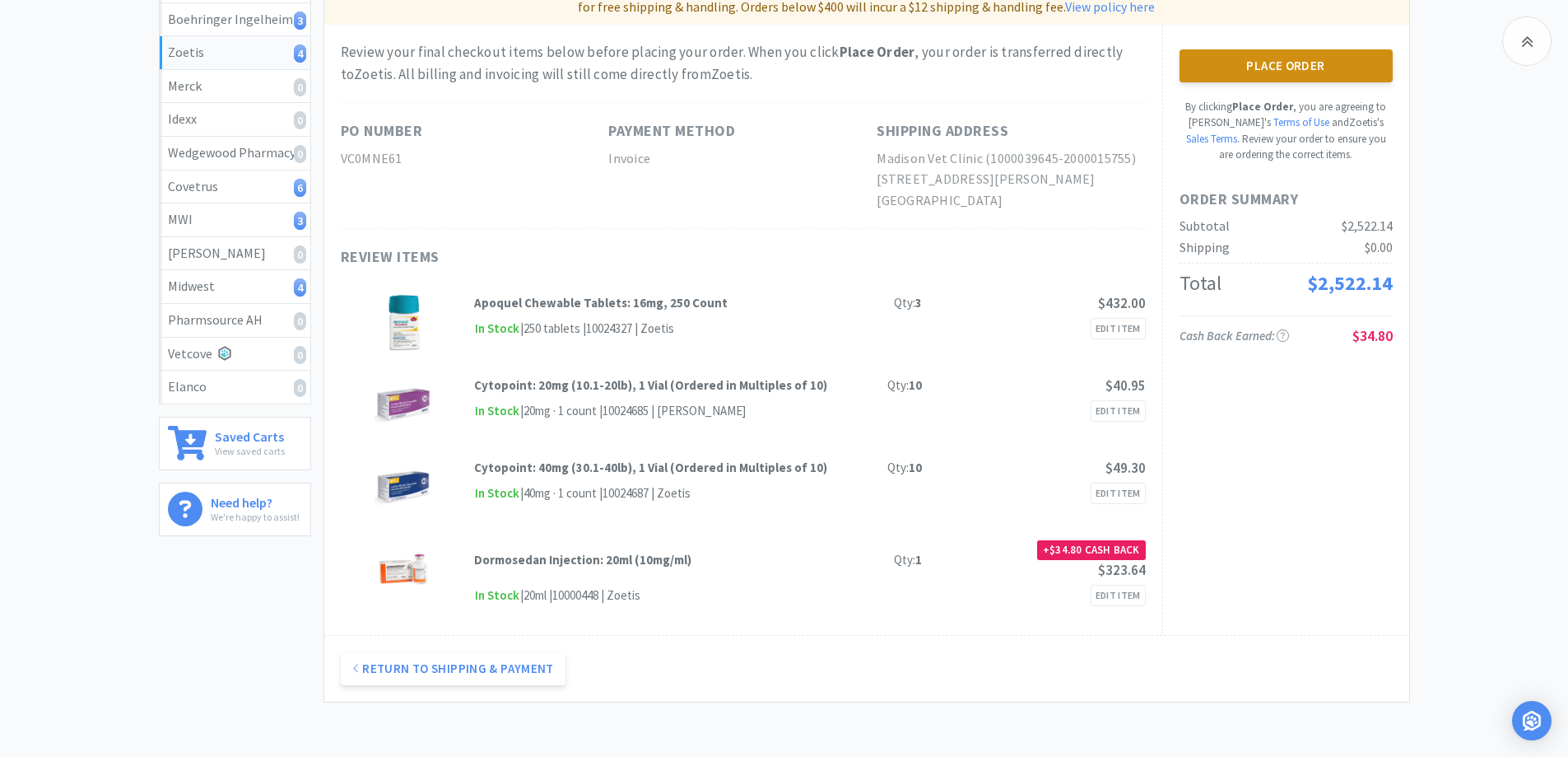
click at [1250, 59] on button "Place Order" at bounding box center [1286, 66] width 213 height 33
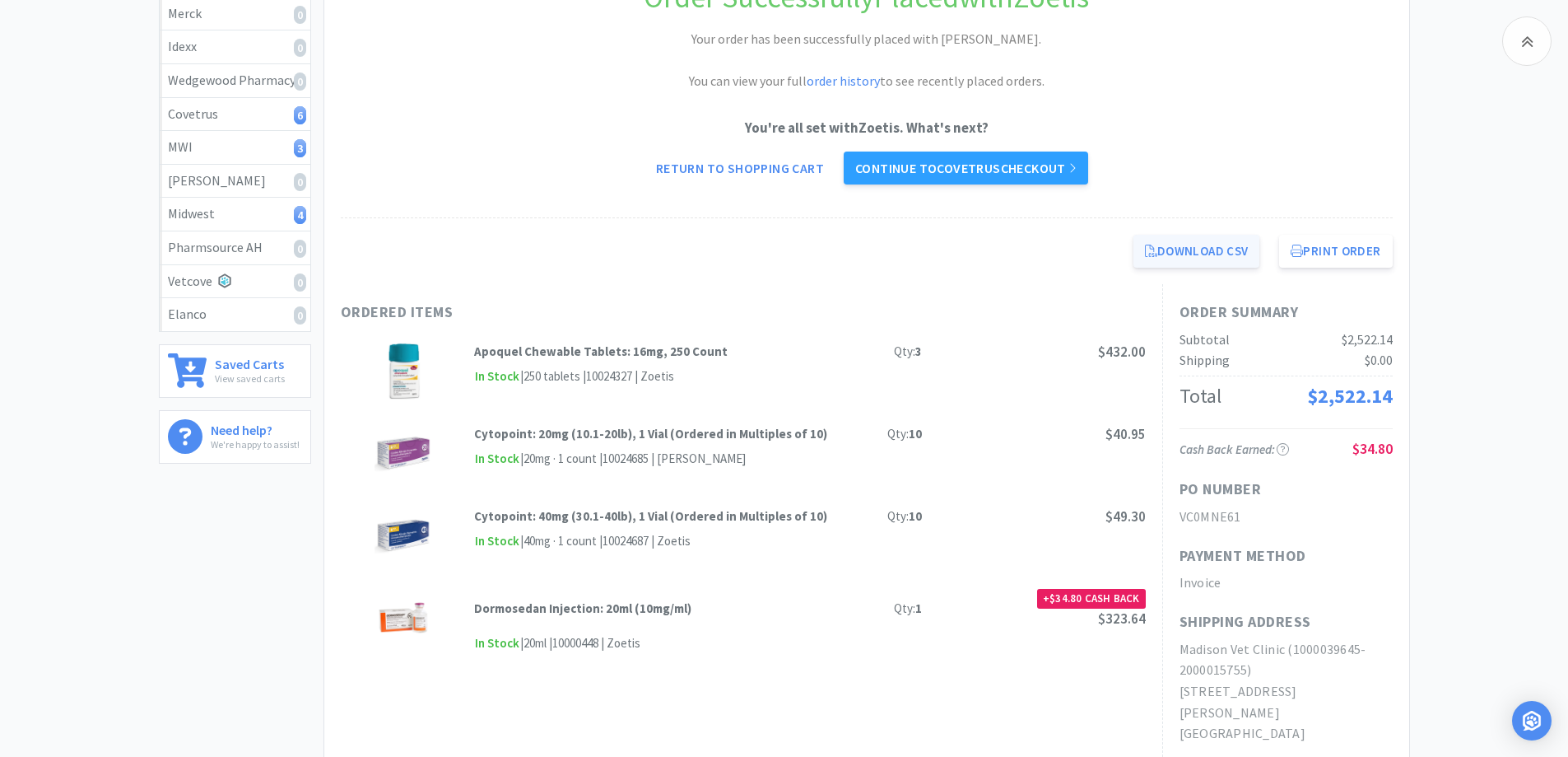
scroll to position [412, 0]
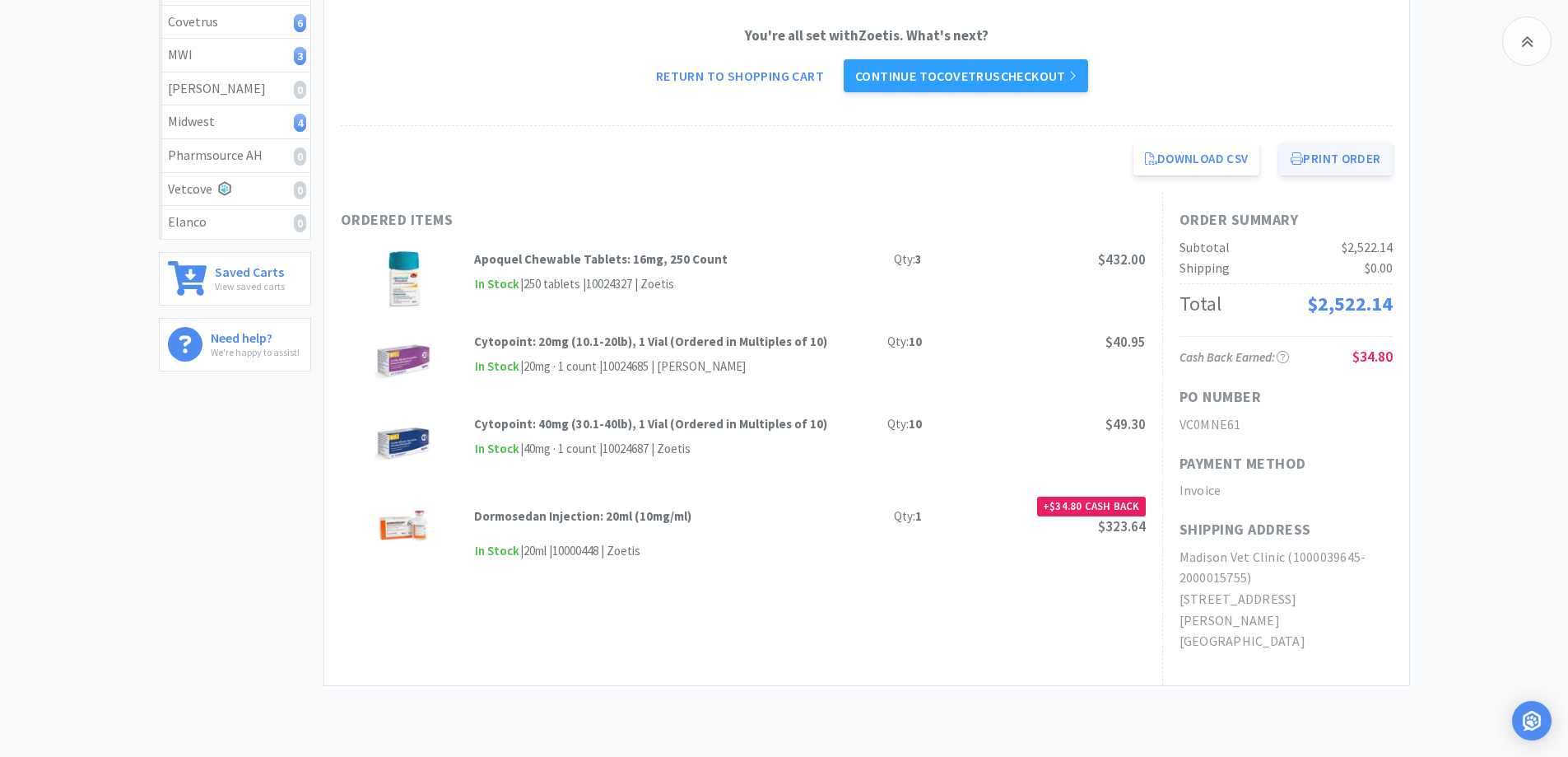
click at [1320, 156] on button "Print Order" at bounding box center [1335, 158] width 112 height 33
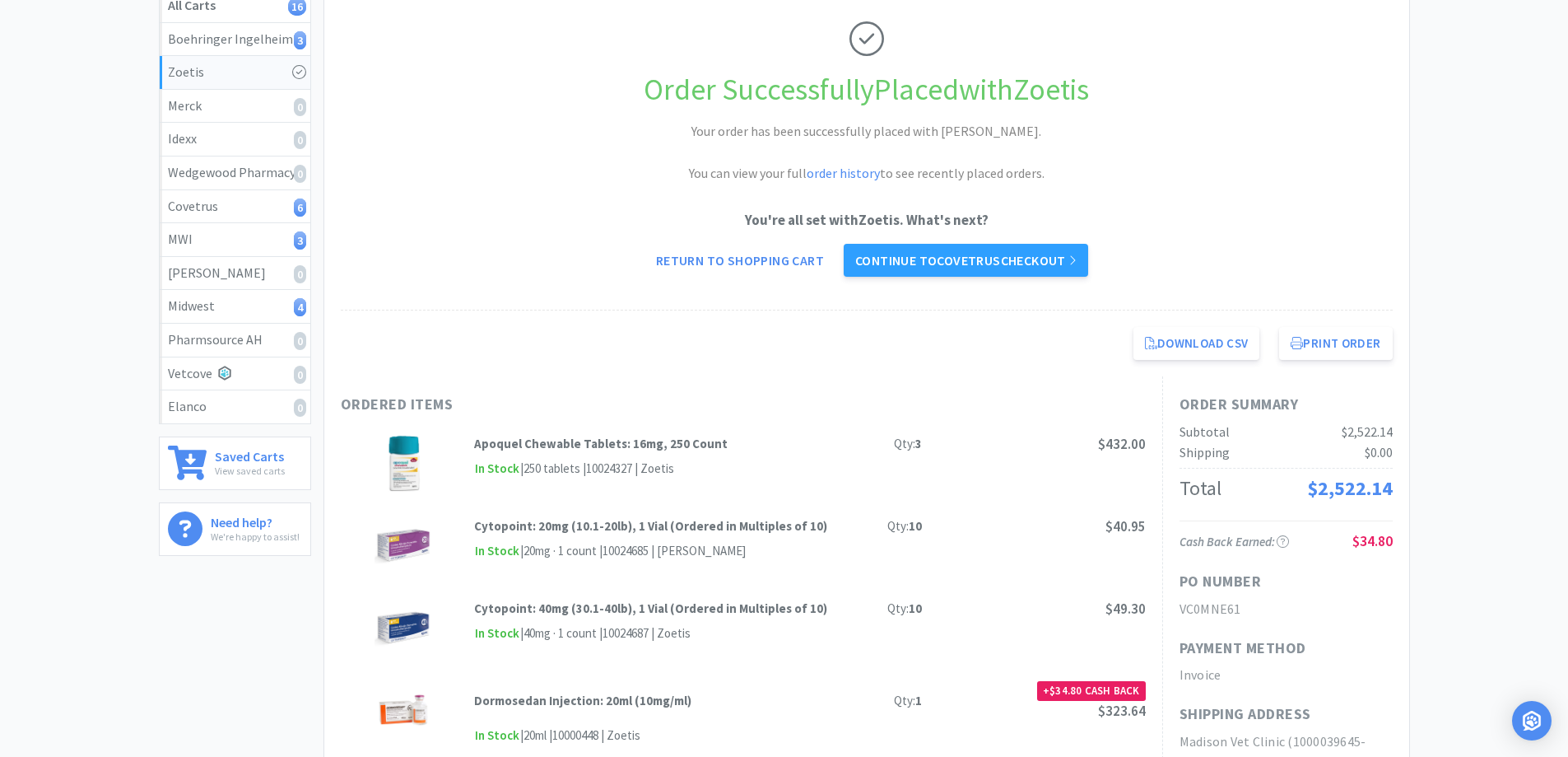
scroll to position [0, 0]
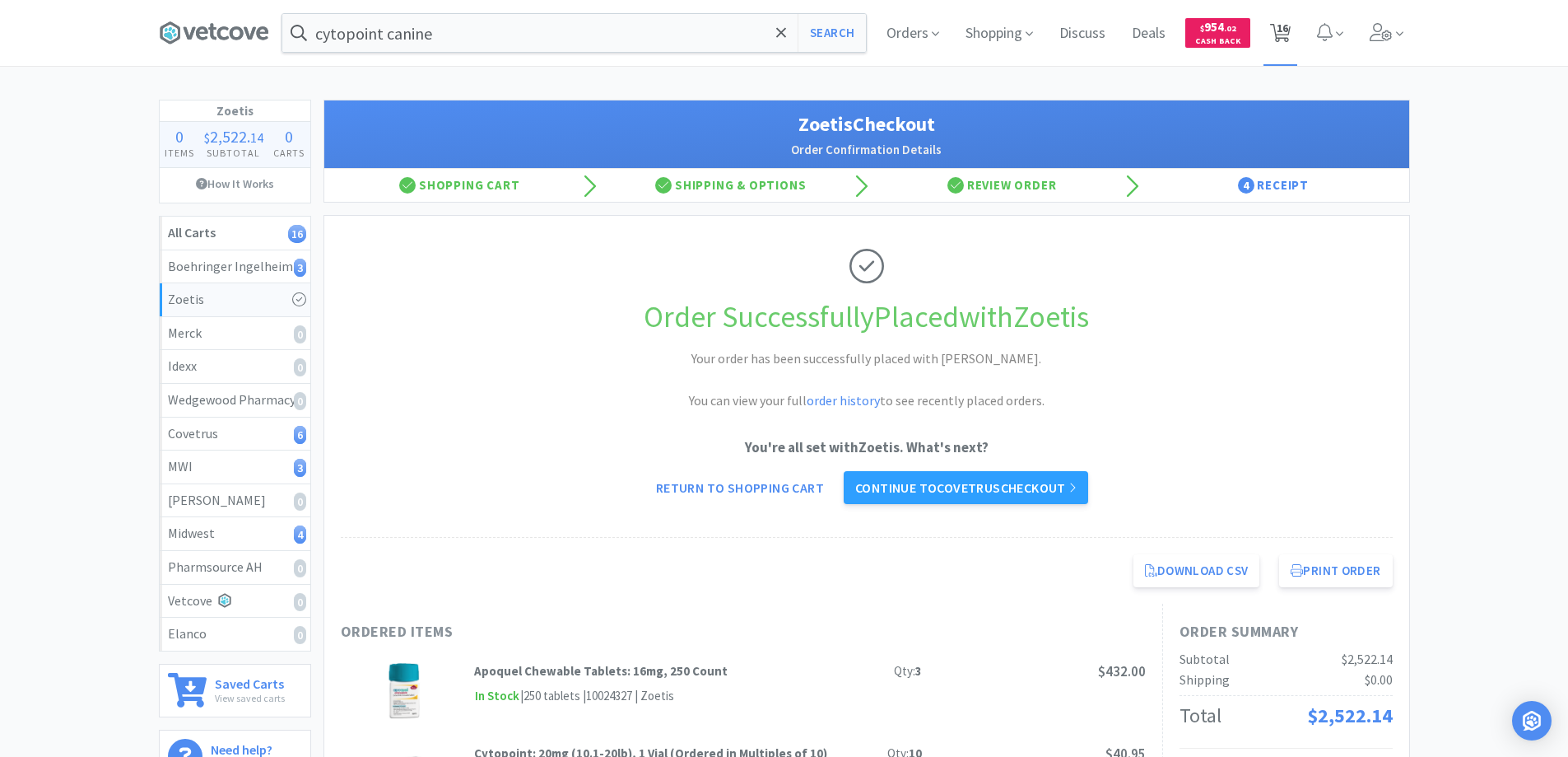
click at [1280, 31] on span "16" at bounding box center [1282, 28] width 12 height 66
select select "1"
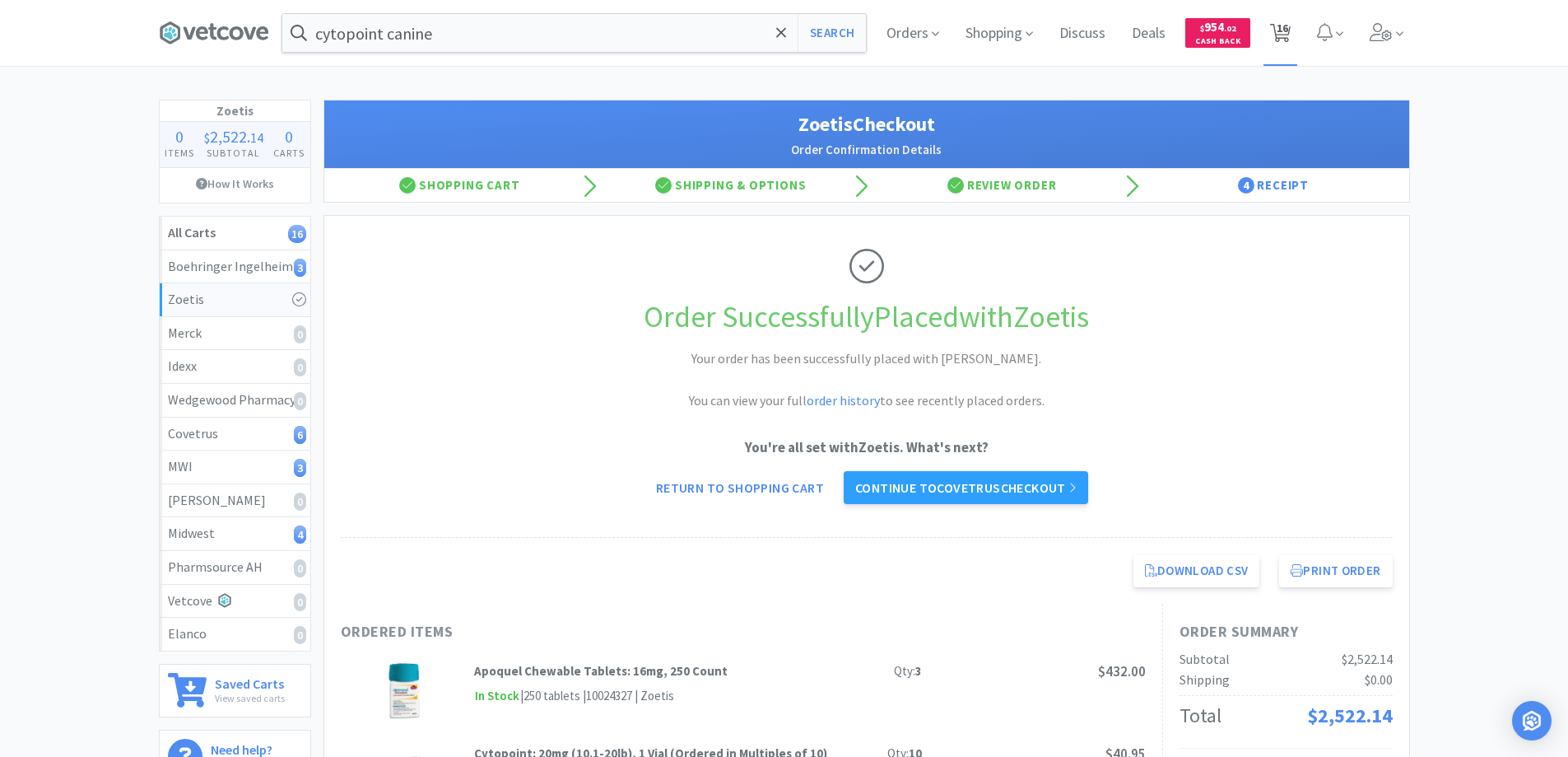
select select "1"
select select "2"
select select "3"
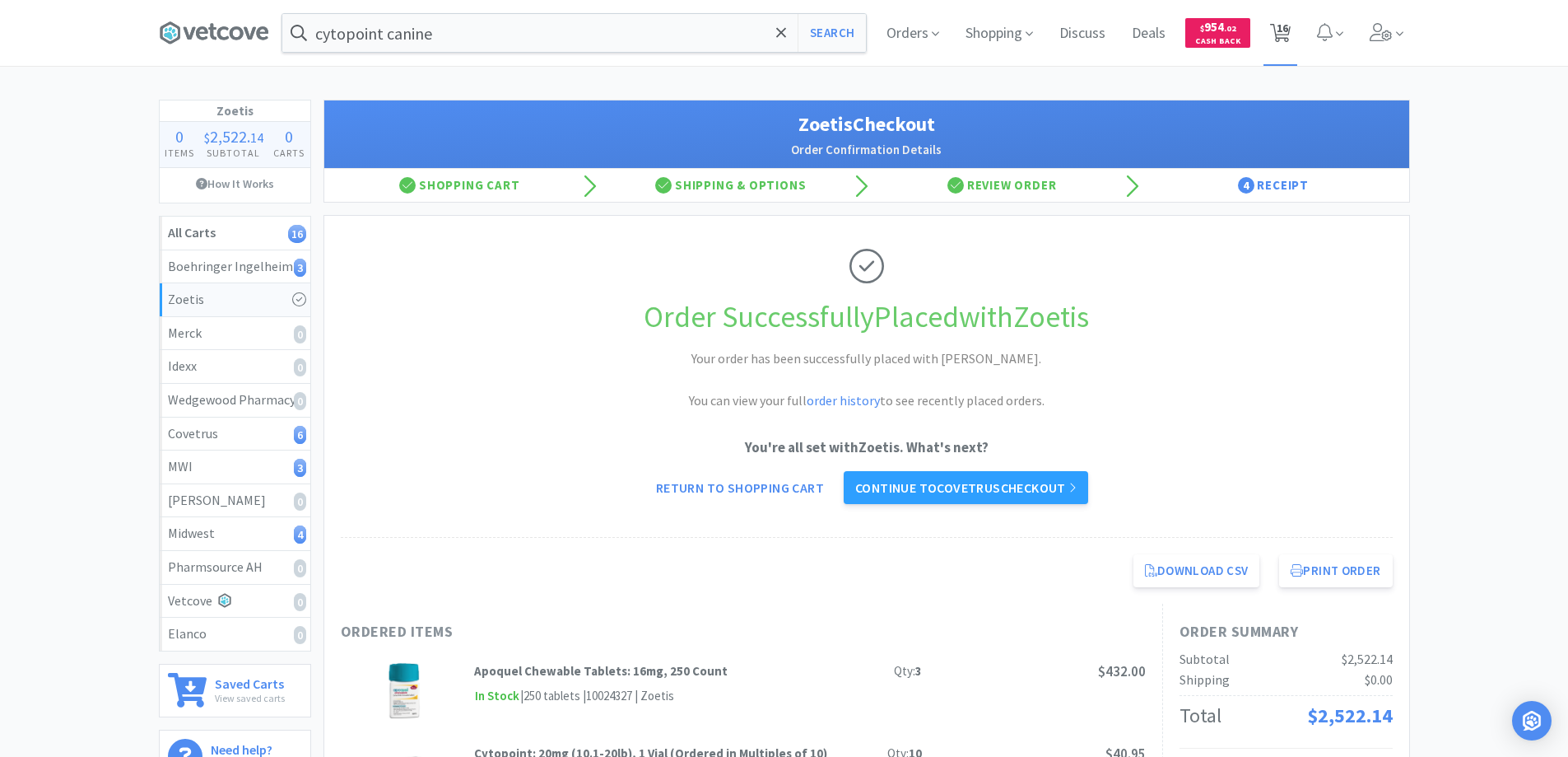
select select "4"
select select "5"
select select "1"
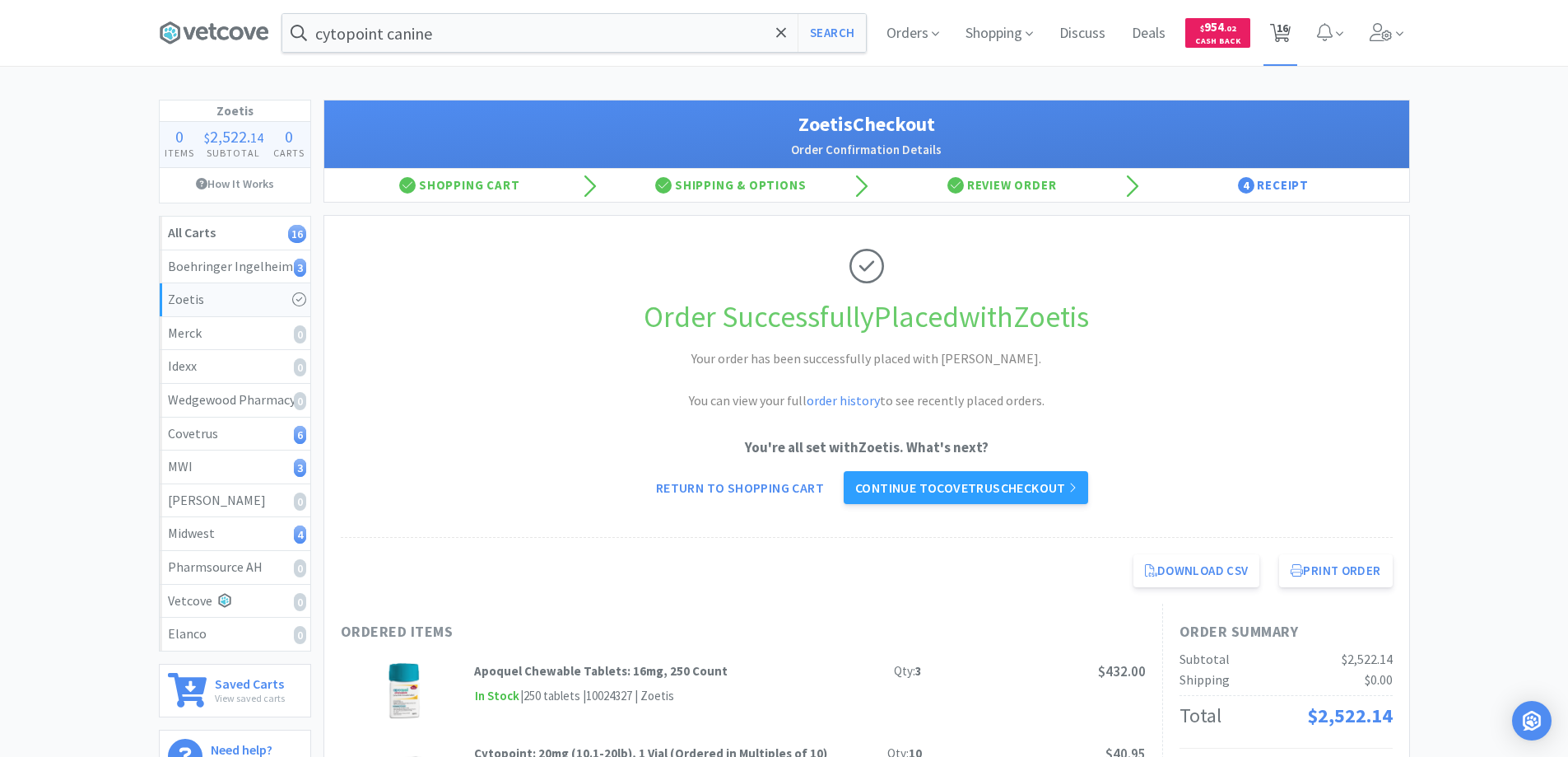
select select "1"
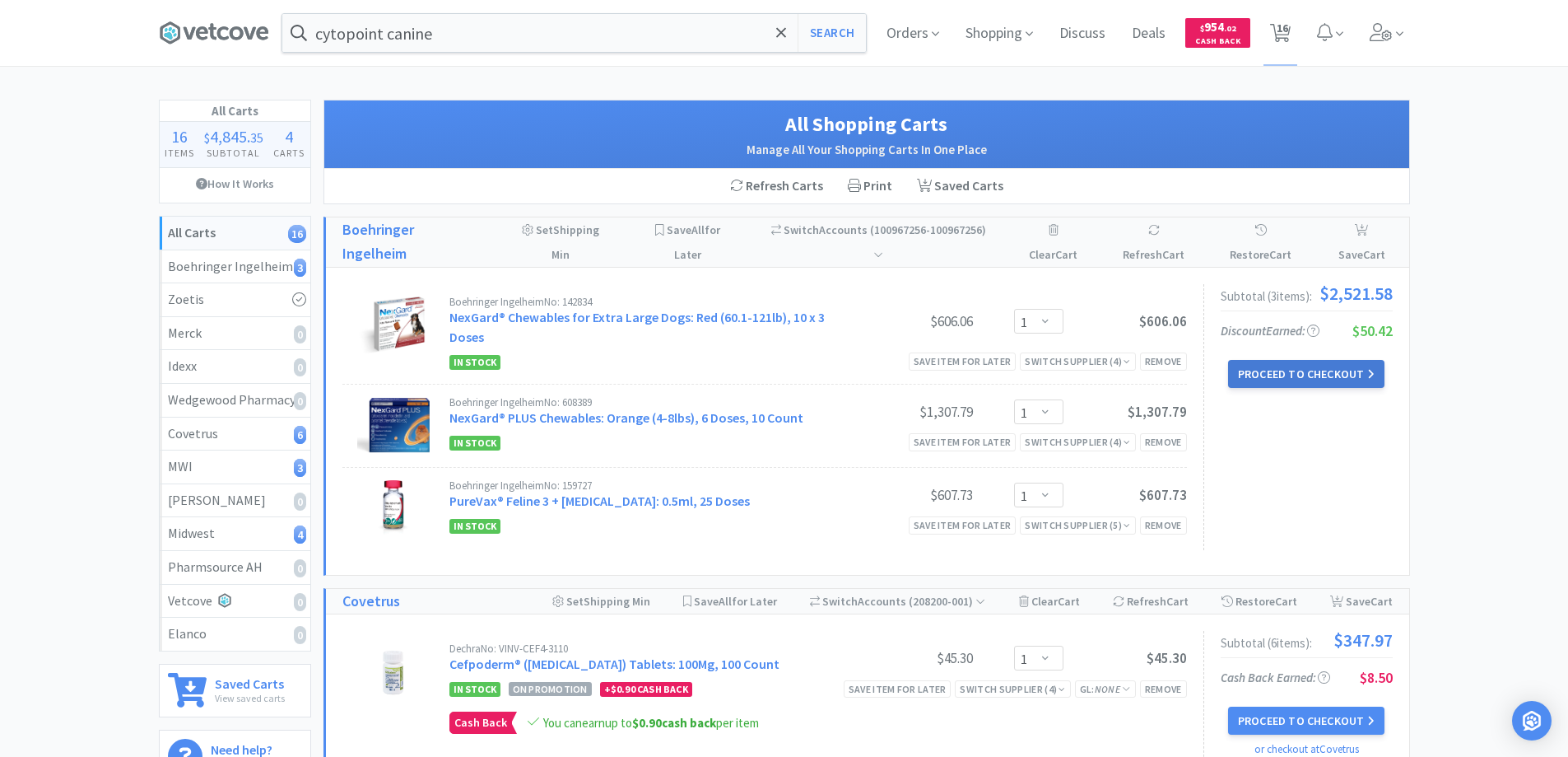
click at [1254, 374] on button "Proceed to Checkout" at bounding box center [1306, 374] width 157 height 28
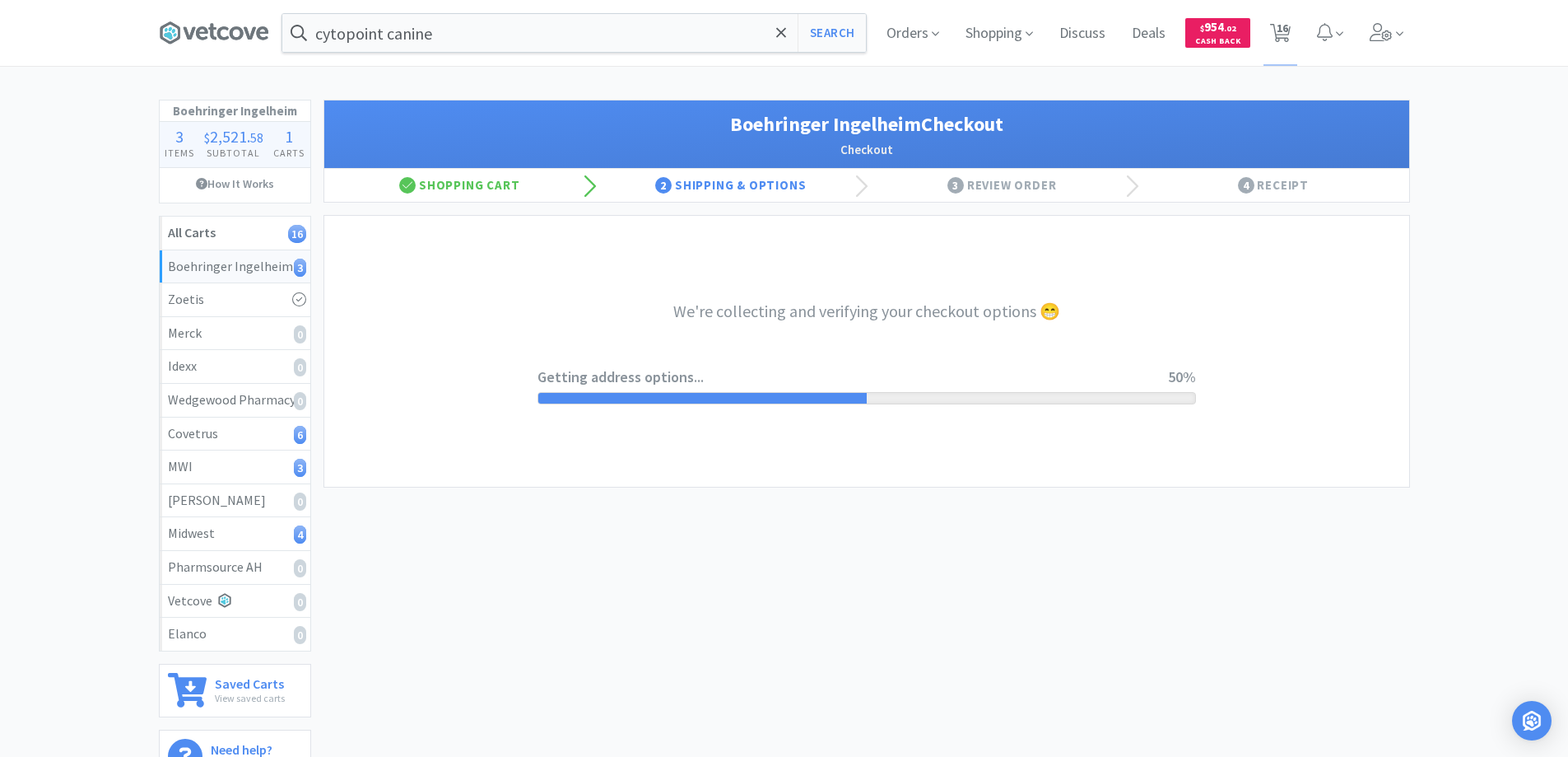
select select "invoice"
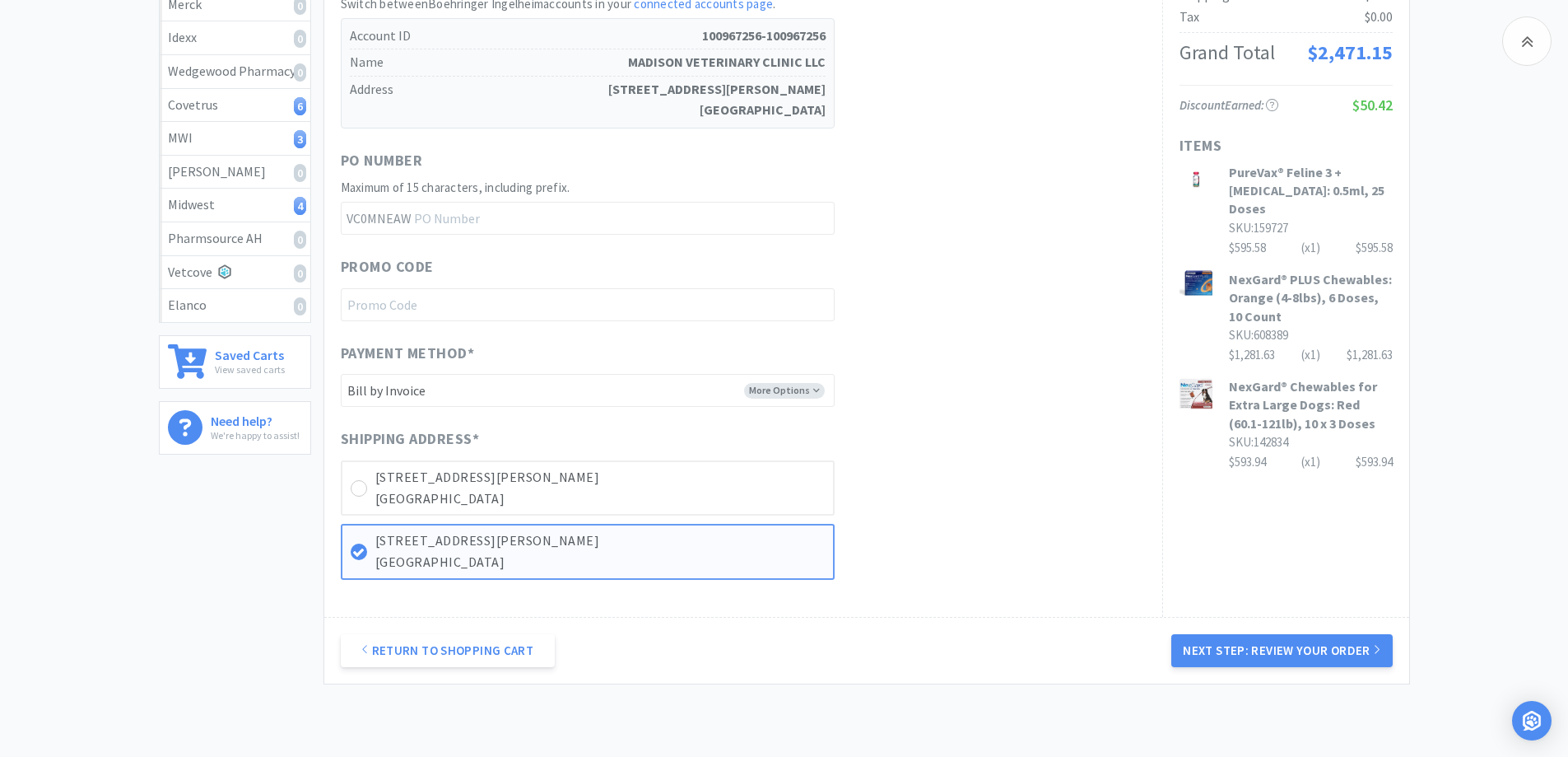
scroll to position [329, 0]
click at [1263, 644] on button "Next Step: Review Your Order" at bounding box center [1281, 650] width 220 height 33
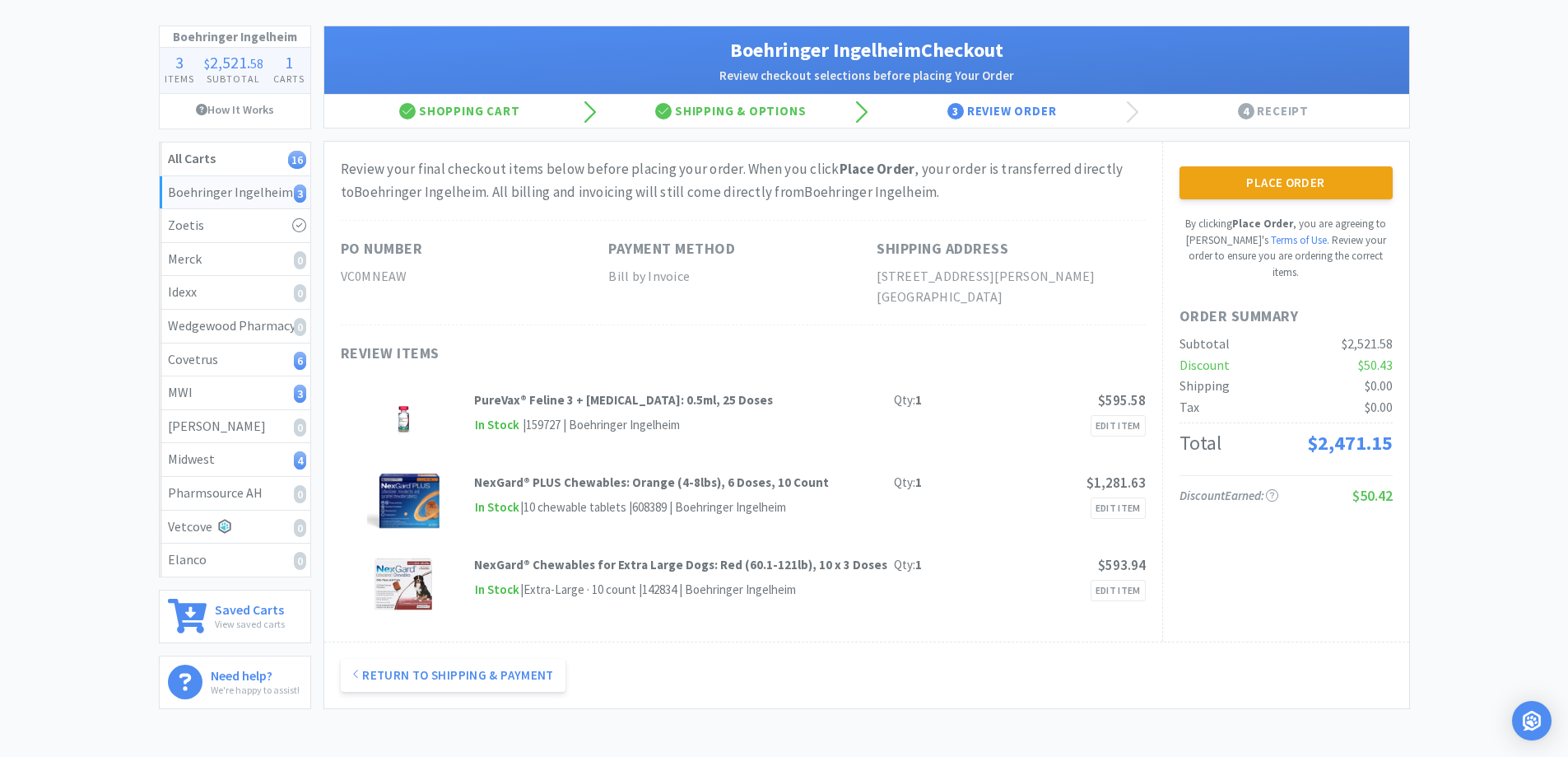
scroll to position [165, 0]
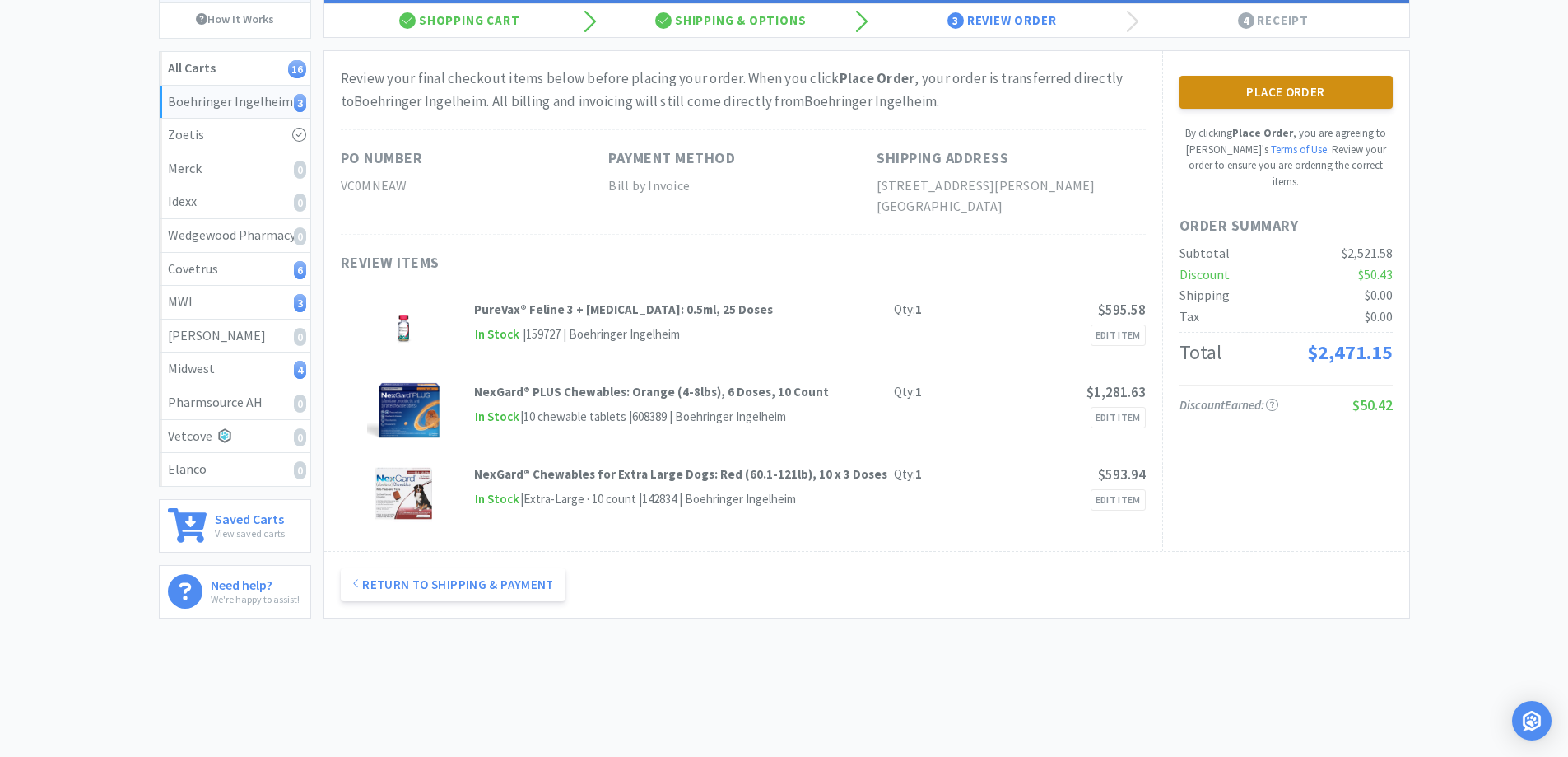
click at [1246, 88] on button "Place Order" at bounding box center [1286, 92] width 213 height 33
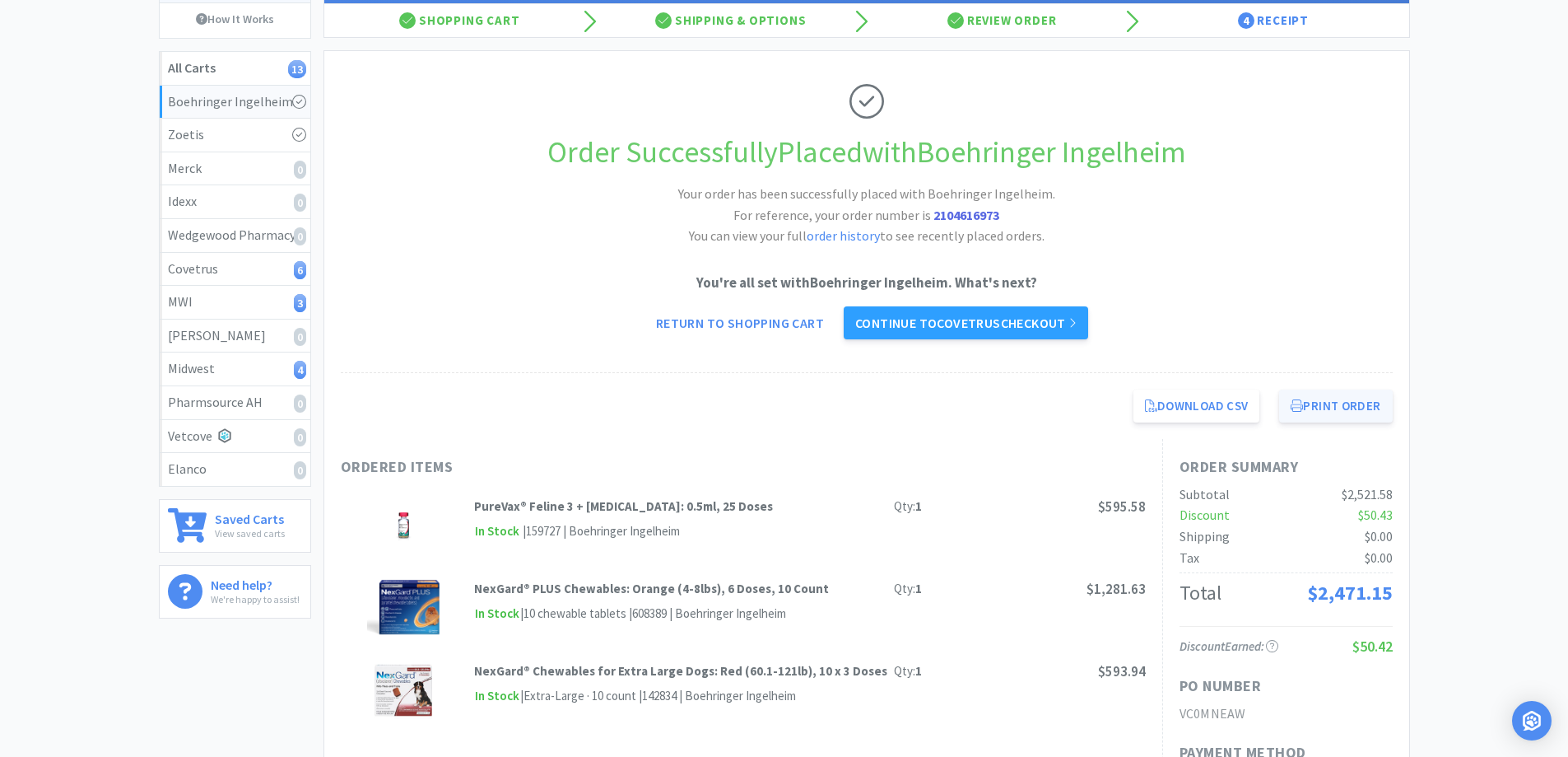
click at [1321, 408] on button "Print Order" at bounding box center [1335, 406] width 112 height 33
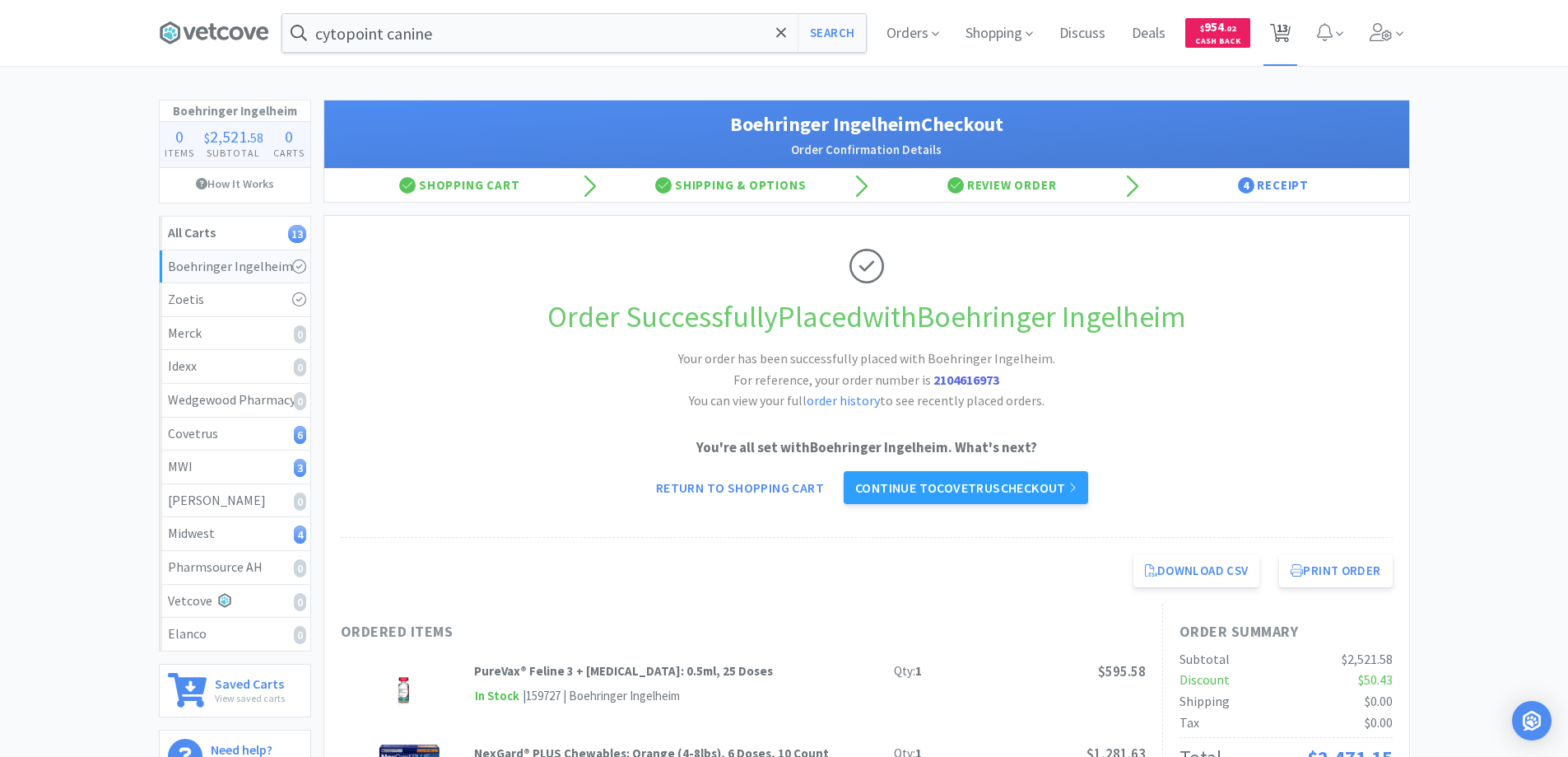
click at [1279, 26] on span "13" at bounding box center [1282, 28] width 12 height 66
select select "1"
select select "2"
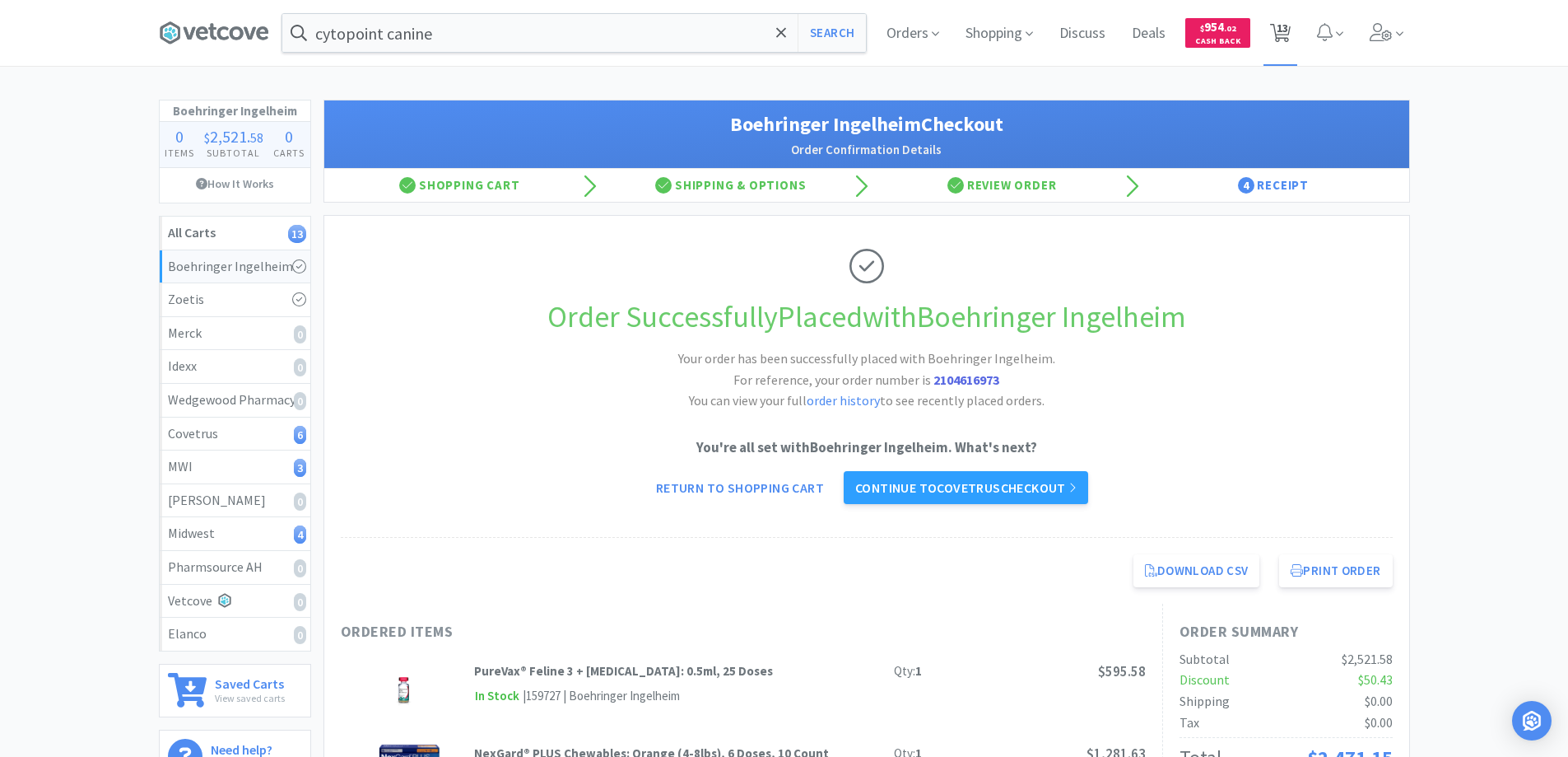
select select "2"
select select "3"
select select "4"
select select "5"
select select "1"
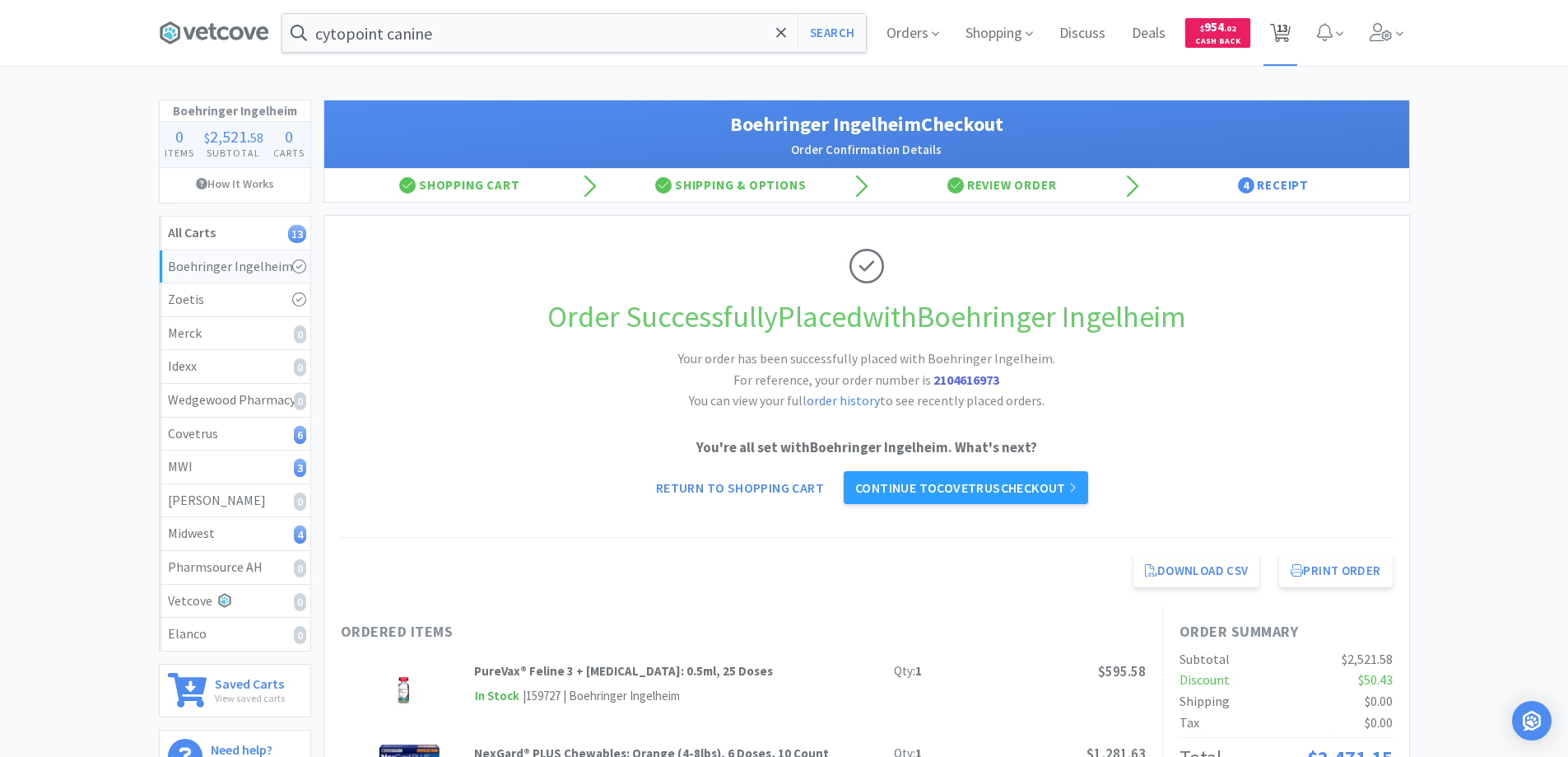
select select "1"
